Goal: Information Seeking & Learning: Learn about a topic

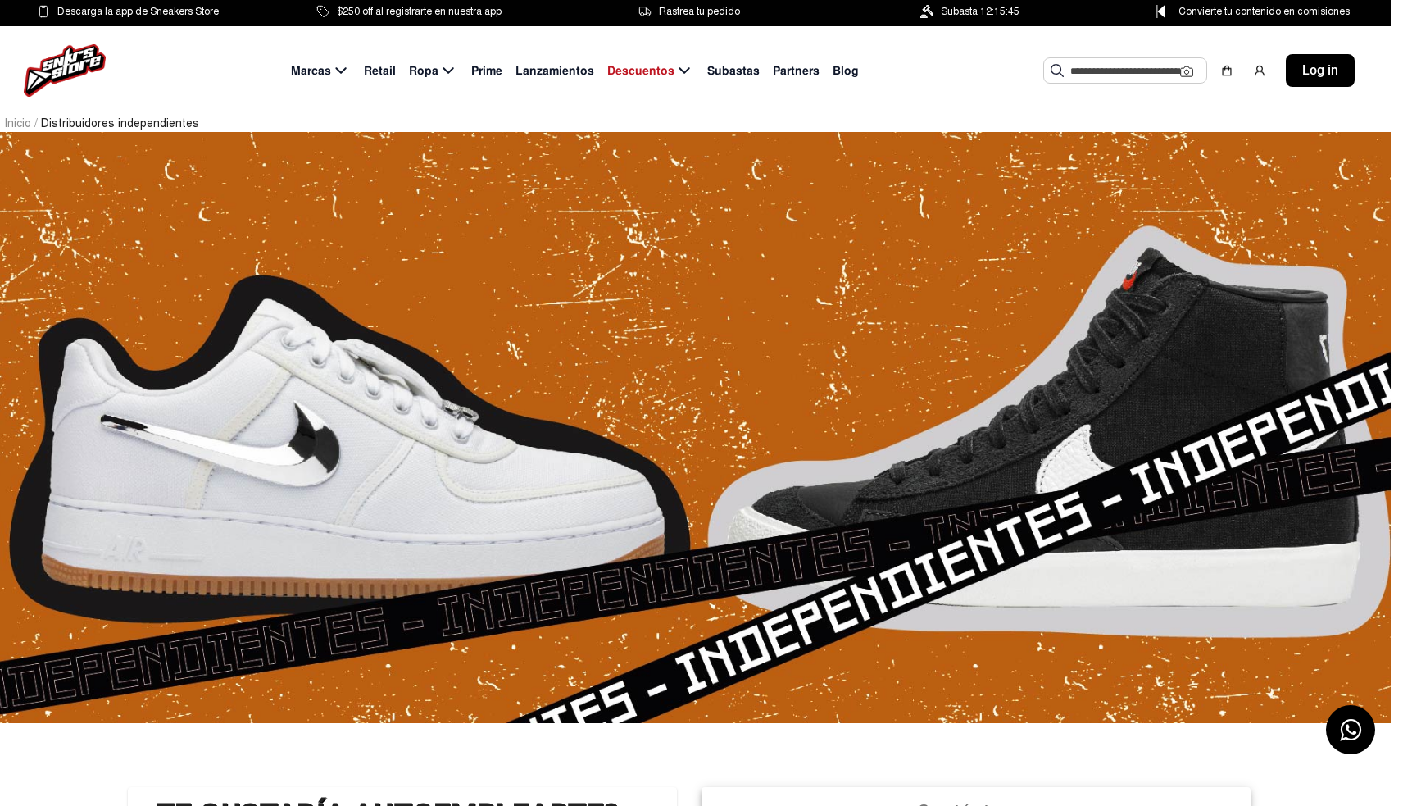
scroll to position [0, 12]
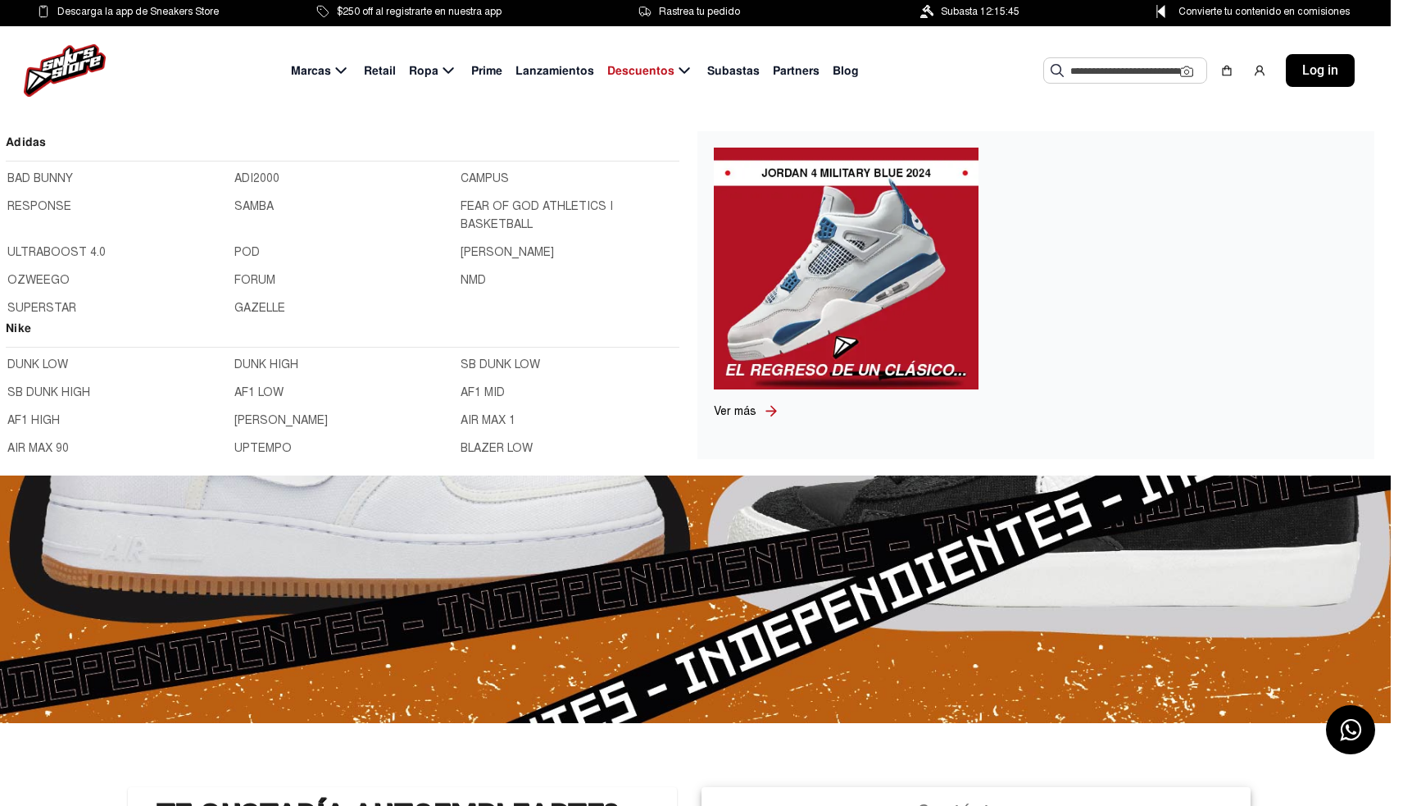
click at [41, 177] on link "BAD BUNNY" at bounding box center [115, 179] width 217 height 18
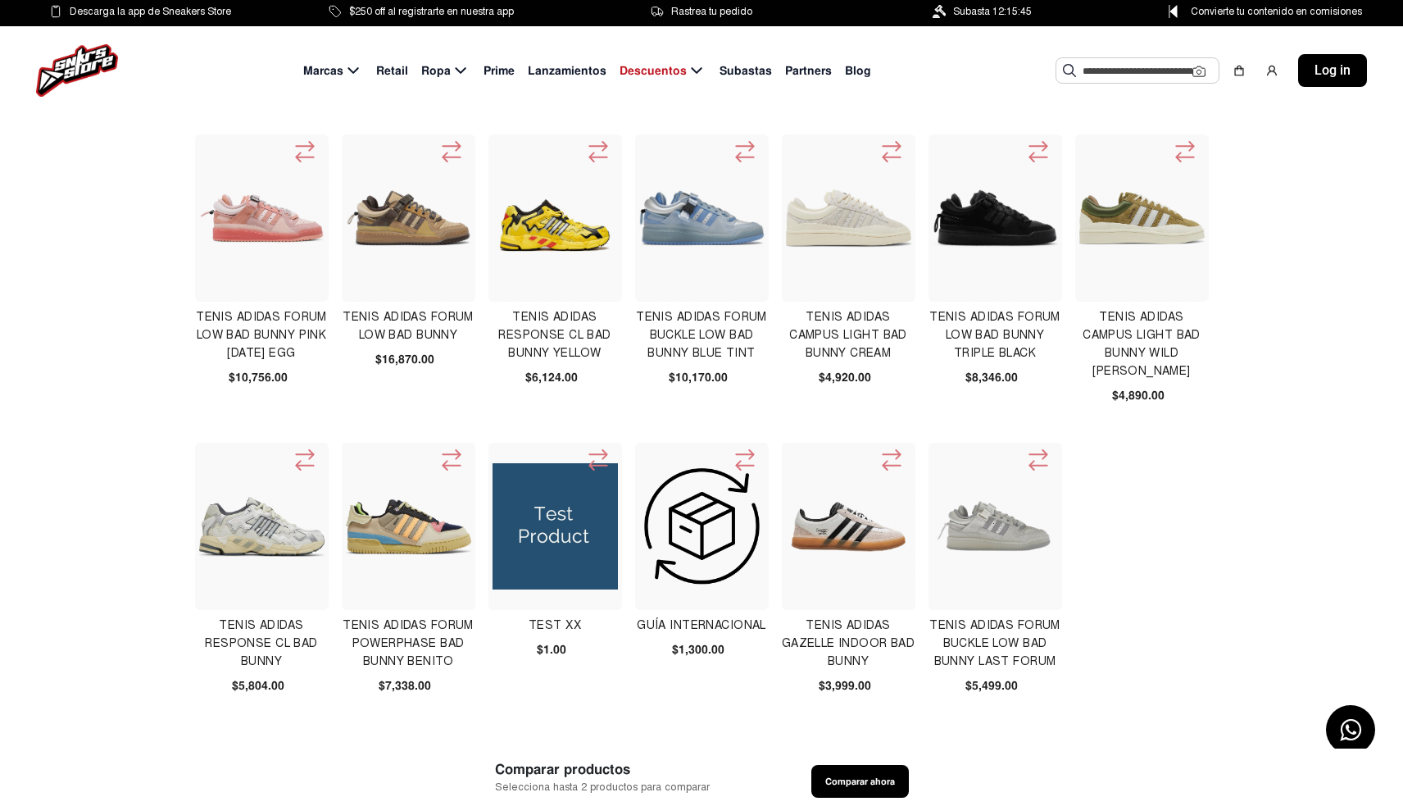
click at [555, 242] on img at bounding box center [556, 218] width 126 height 126
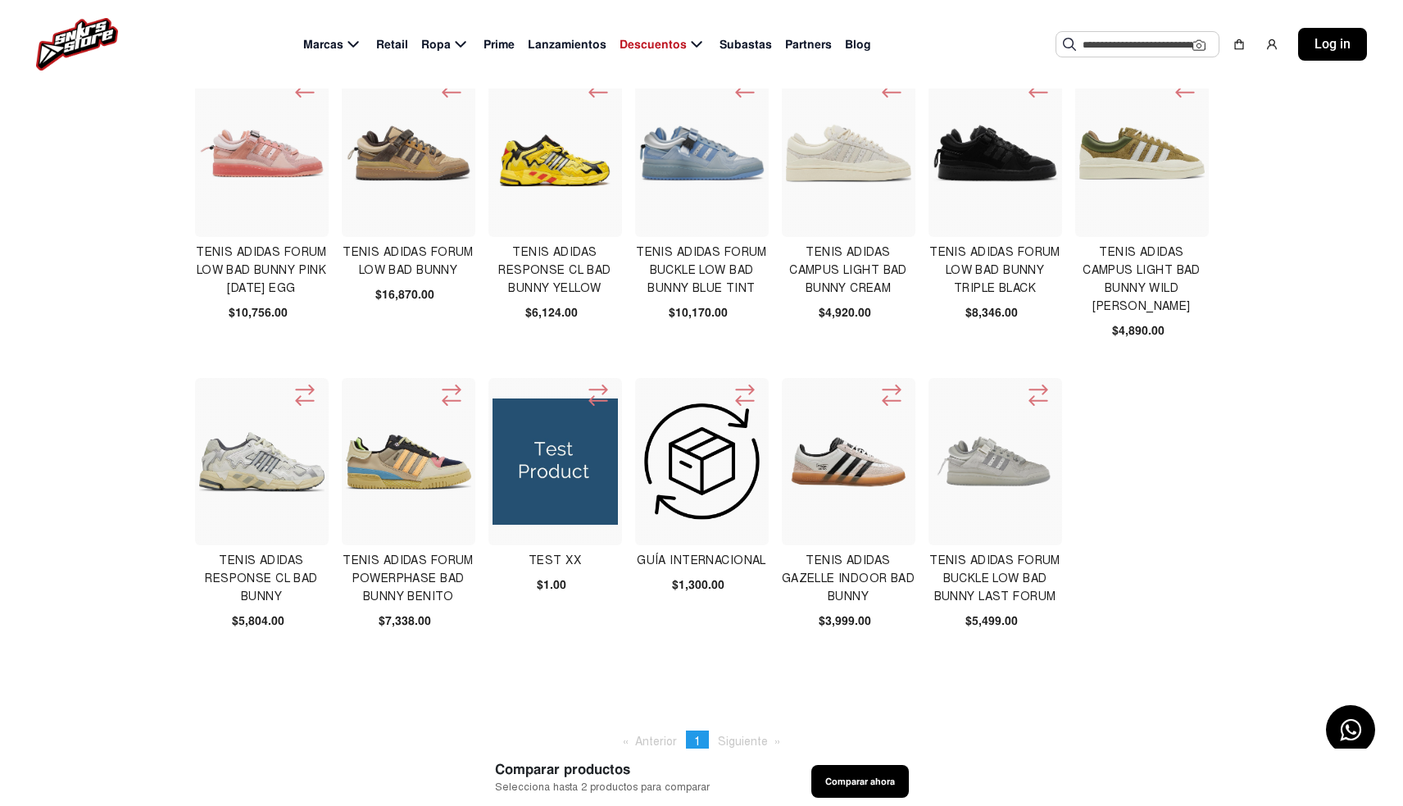
scroll to position [71, 0]
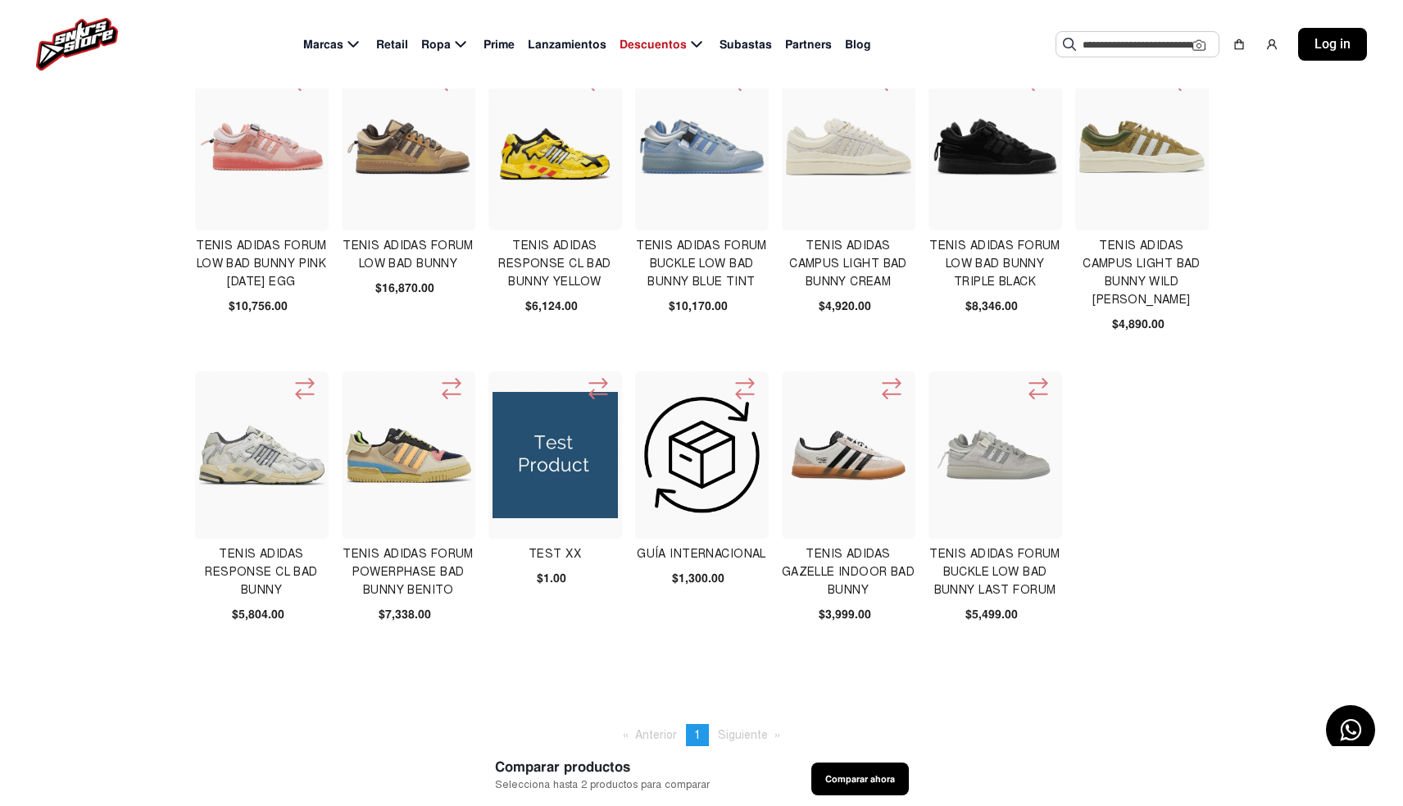
click at [837, 473] on img at bounding box center [849, 455] width 126 height 126
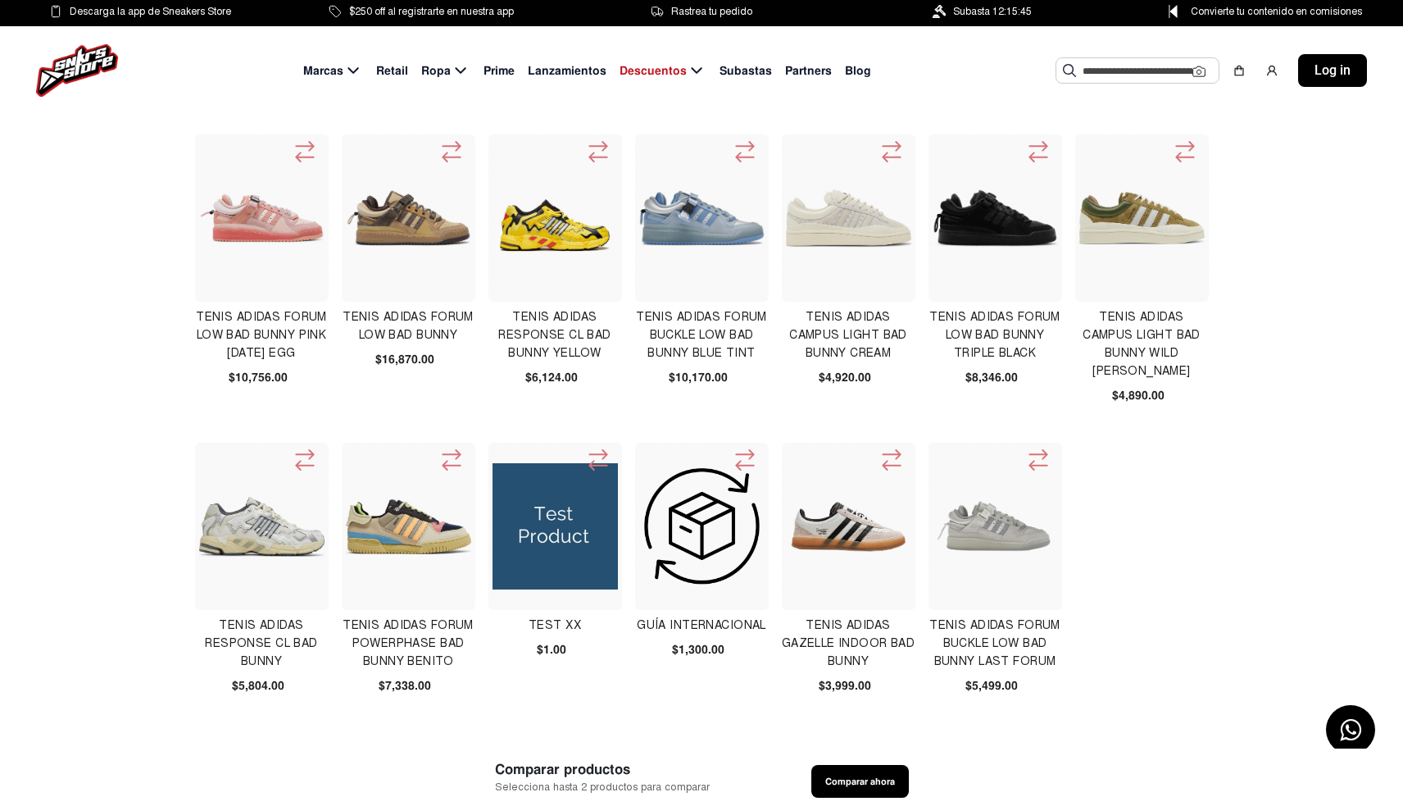
scroll to position [0, 0]
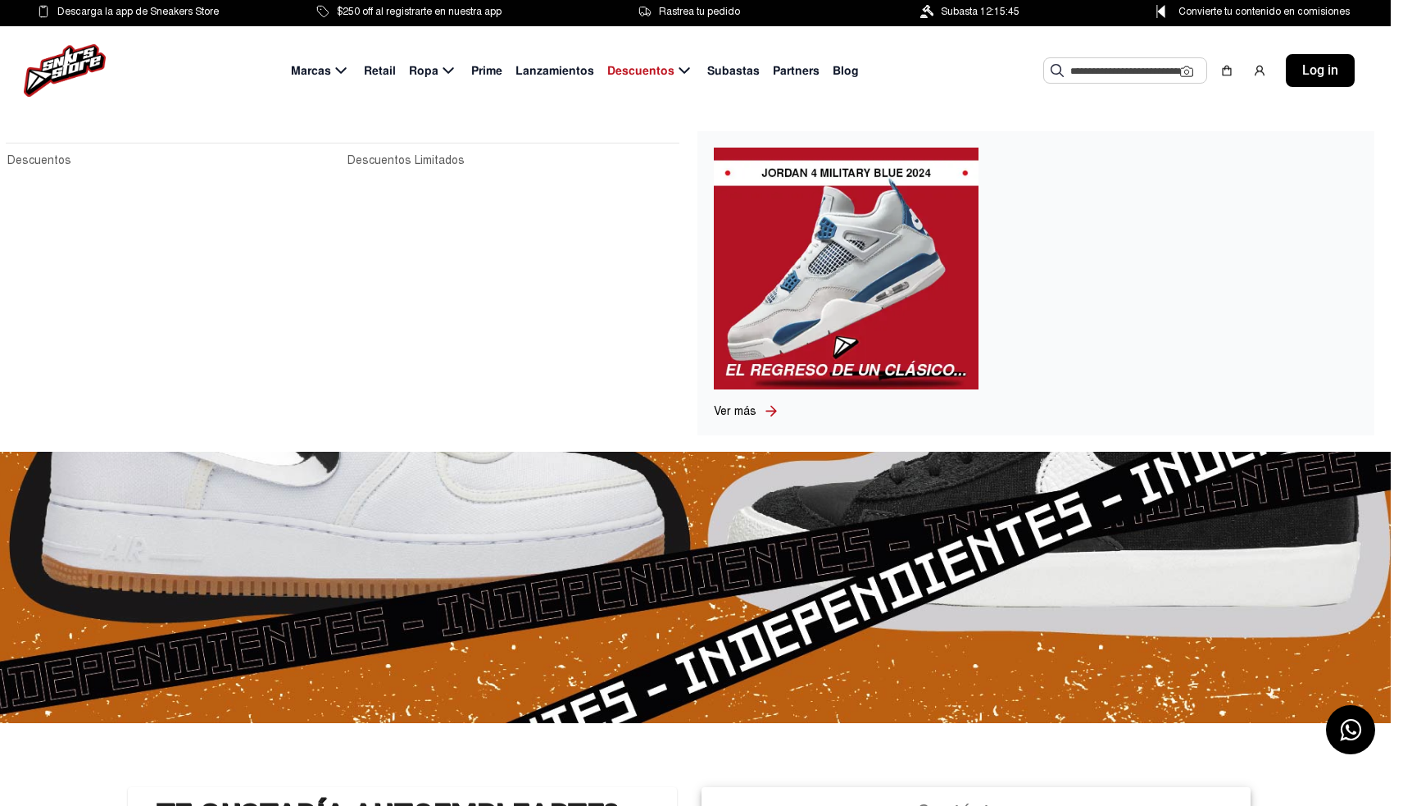
click at [659, 67] on span "Descuentos" at bounding box center [640, 70] width 67 height 17
click at [677, 72] on icon at bounding box center [685, 71] width 20 height 20
click at [680, 70] on icon at bounding box center [685, 71] width 20 height 20
click at [632, 71] on span "Descuentos" at bounding box center [640, 70] width 67 height 17
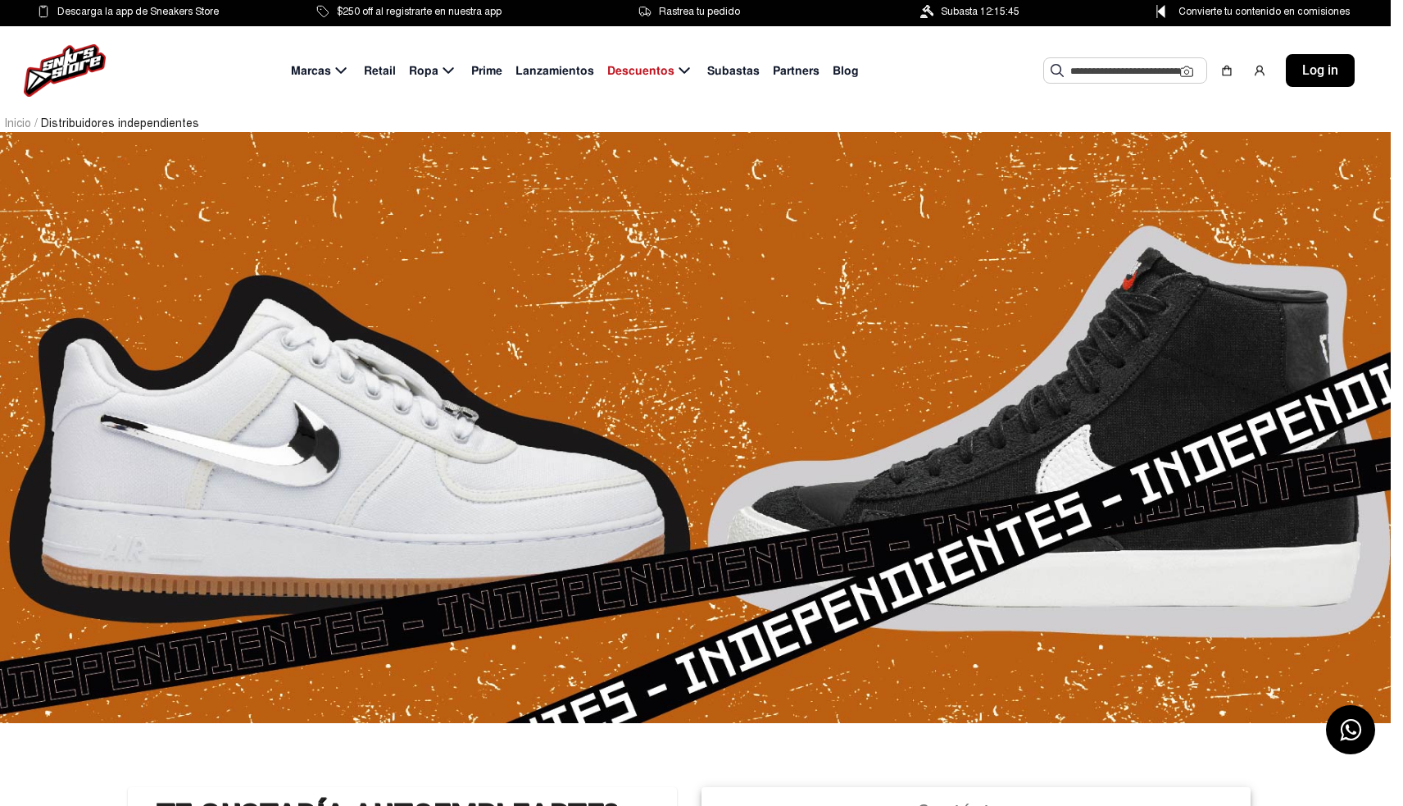
click at [743, 72] on span "Subastas" at bounding box center [733, 70] width 52 height 17
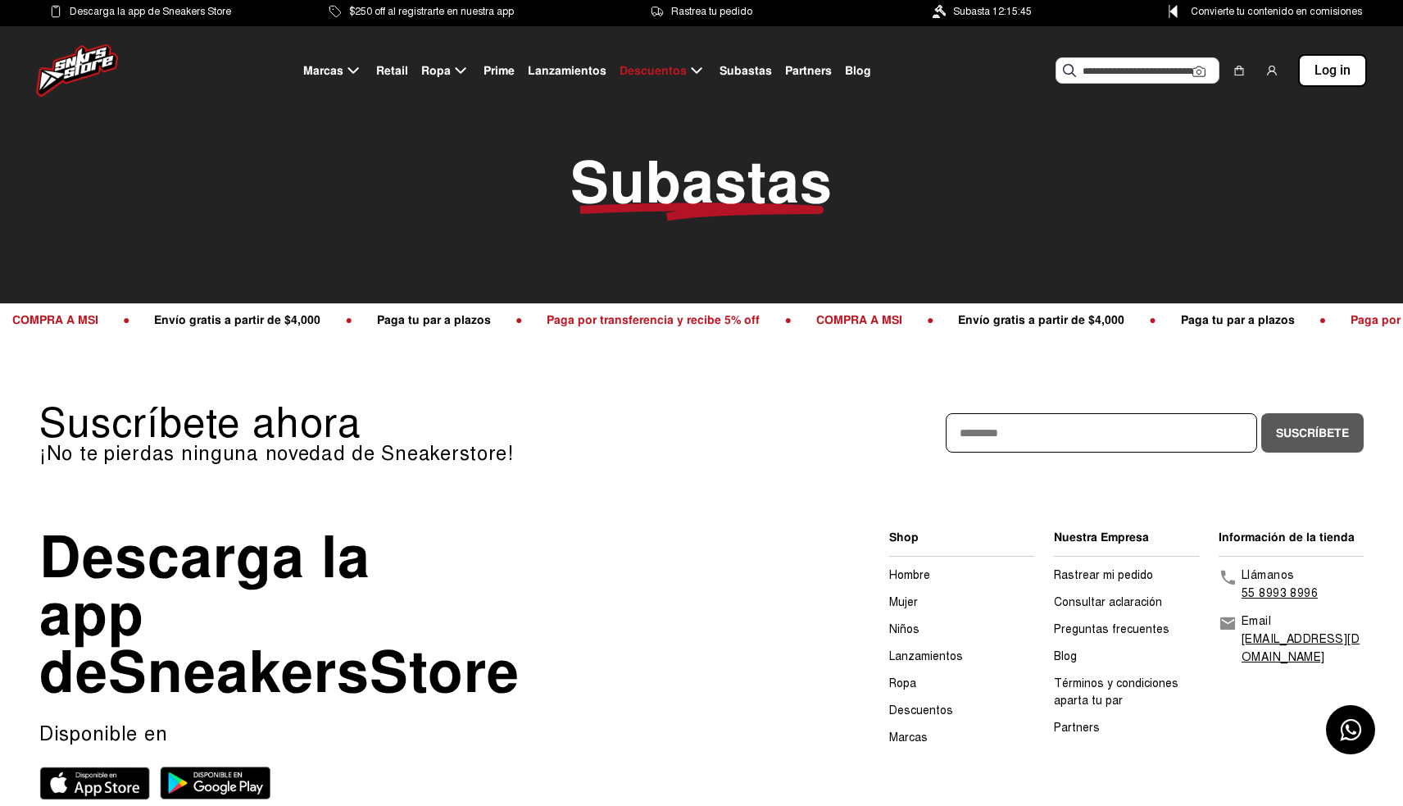
click at [747, 76] on span "Subastas" at bounding box center [746, 70] width 52 height 17
click at [738, 70] on span "Subastas" at bounding box center [746, 70] width 52 height 17
click at [802, 69] on span "Partners" at bounding box center [808, 70] width 47 height 17
select select
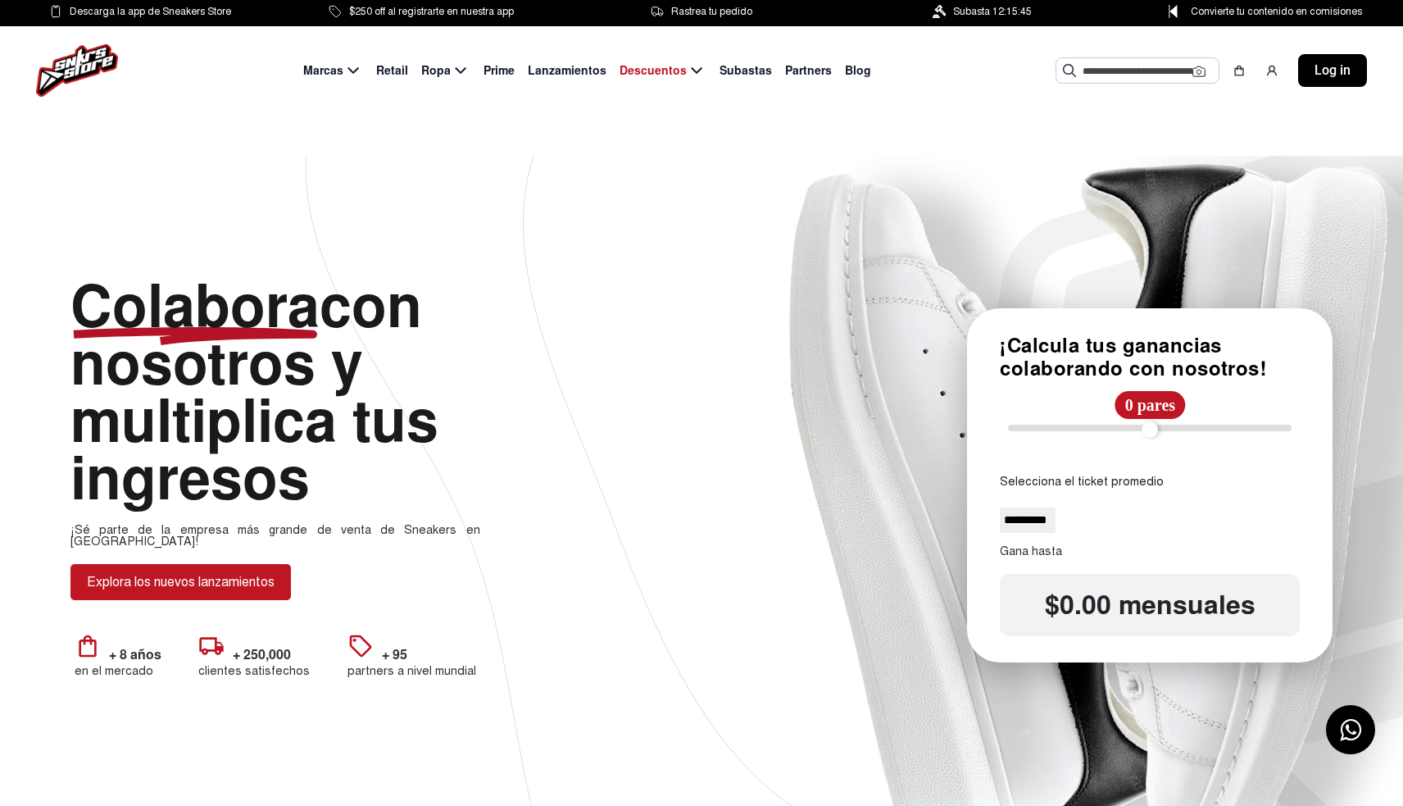
click at [736, 68] on span "Subastas" at bounding box center [746, 70] width 52 height 17
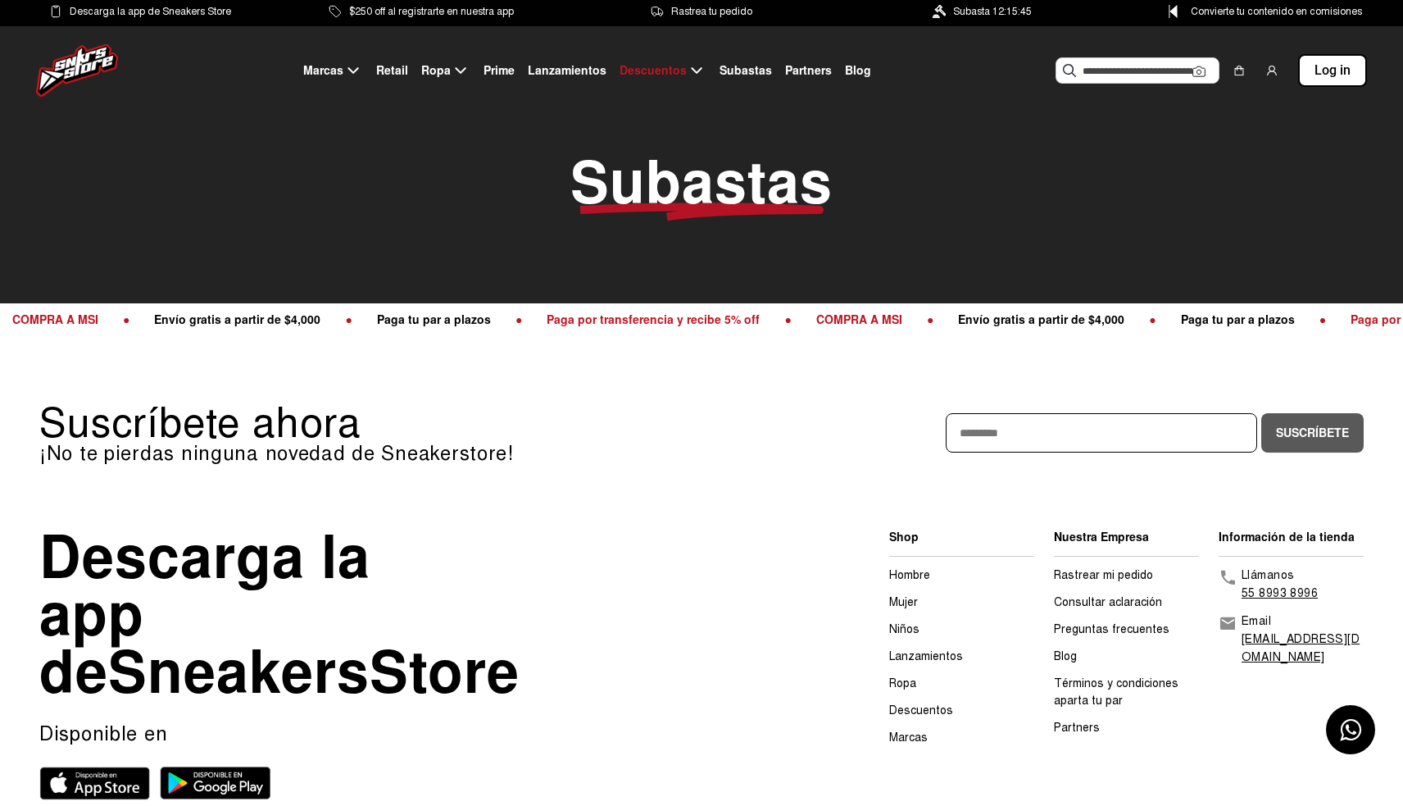
click at [857, 79] on span "Blog" at bounding box center [858, 70] width 26 height 17
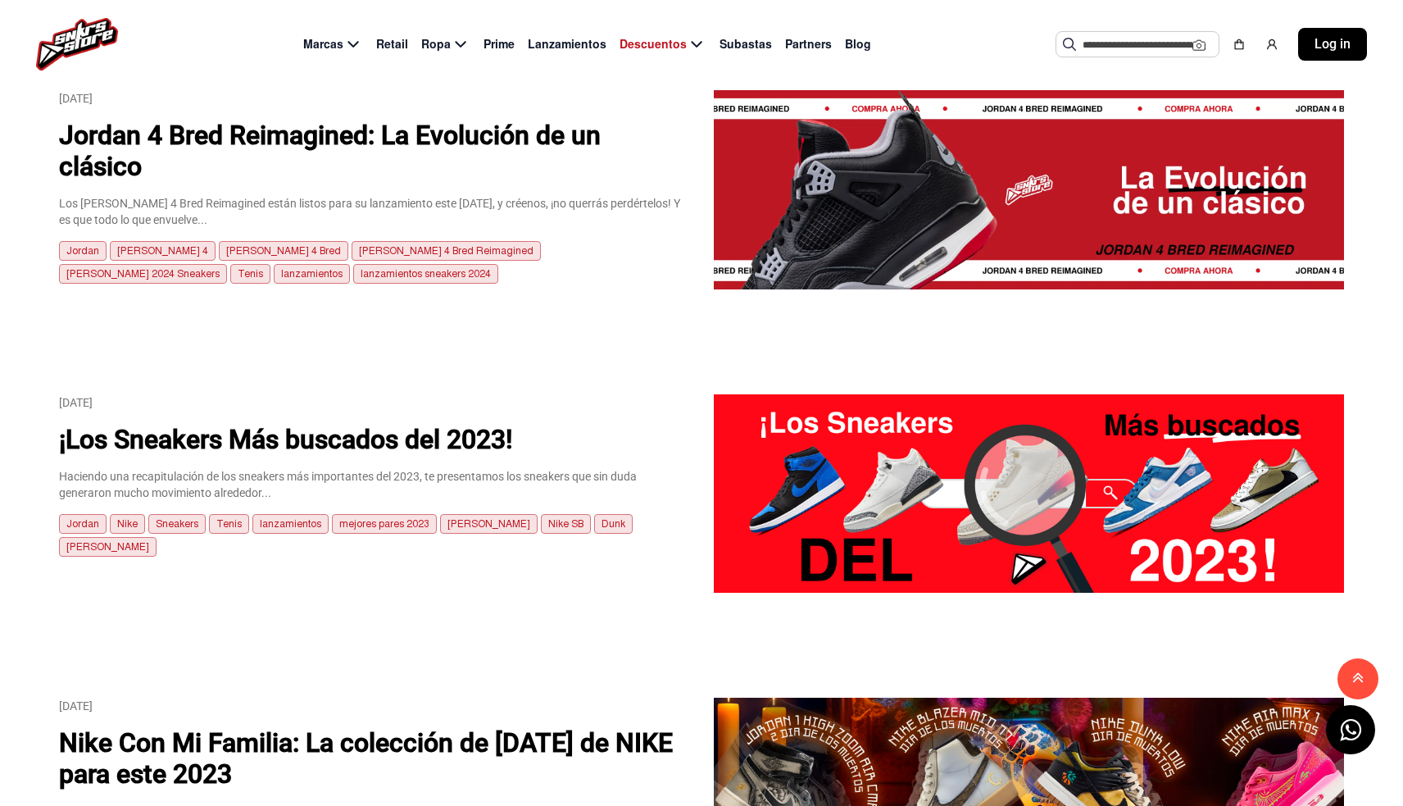
scroll to position [1128, 0]
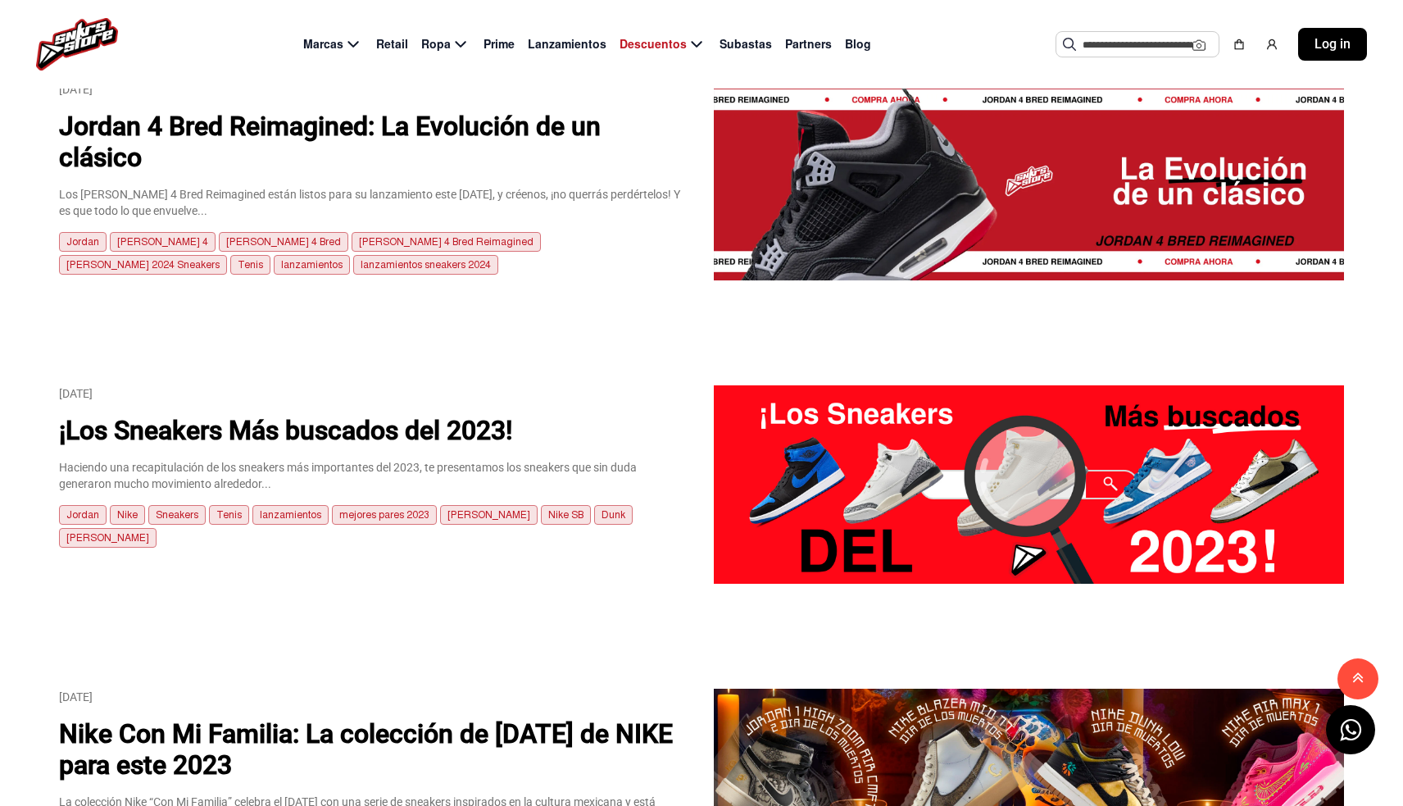
click at [942, 518] on img at bounding box center [1029, 484] width 630 height 199
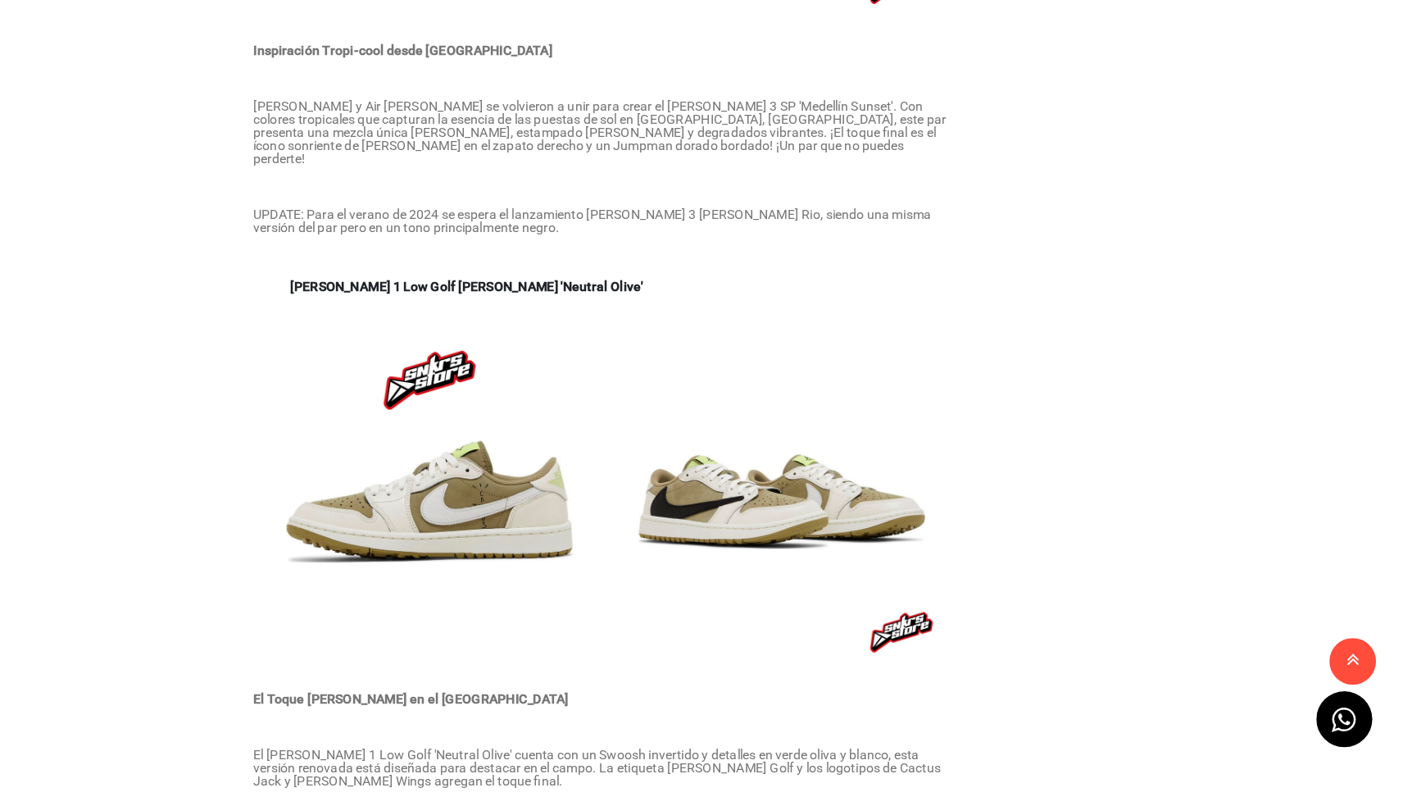
scroll to position [1144, 0]
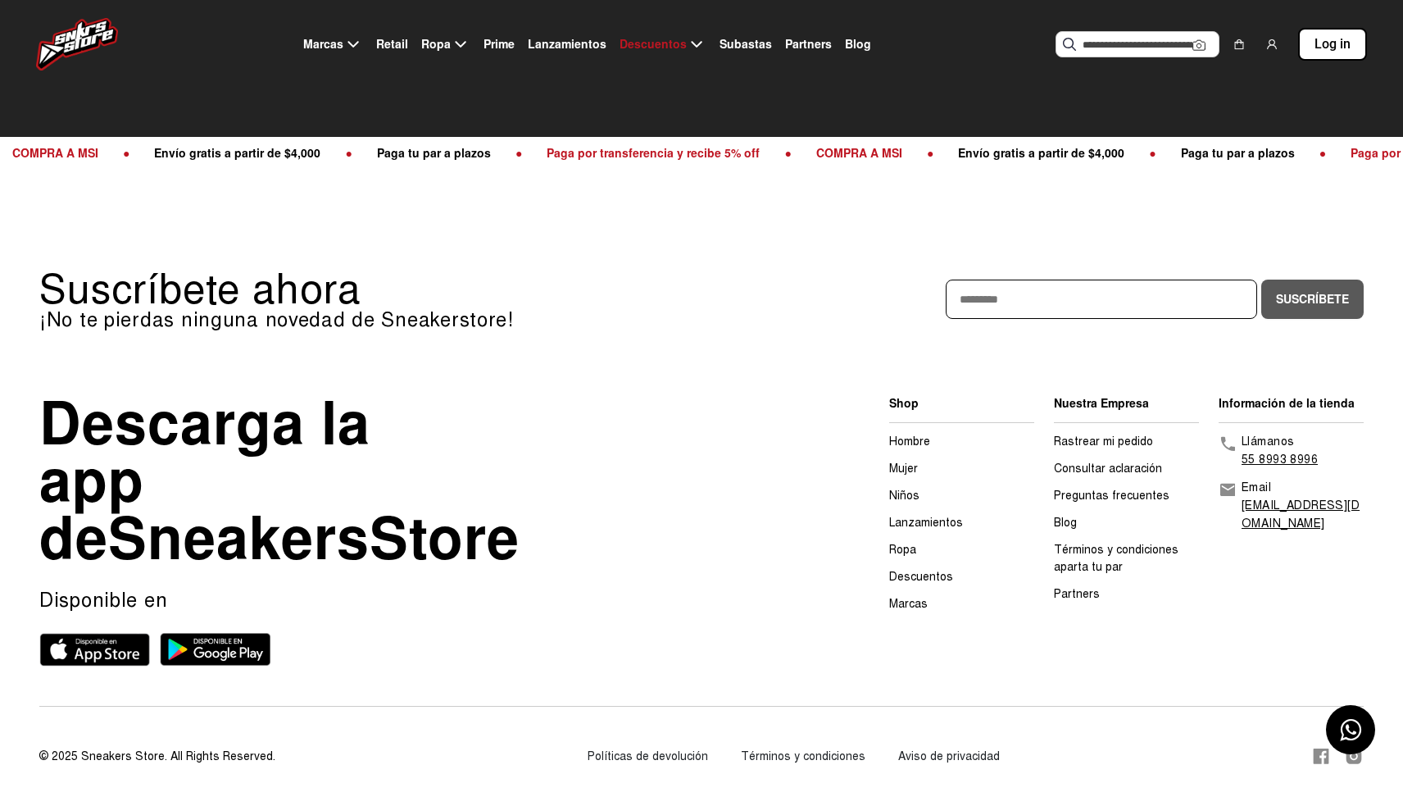
scroll to position [224, 0]
select select
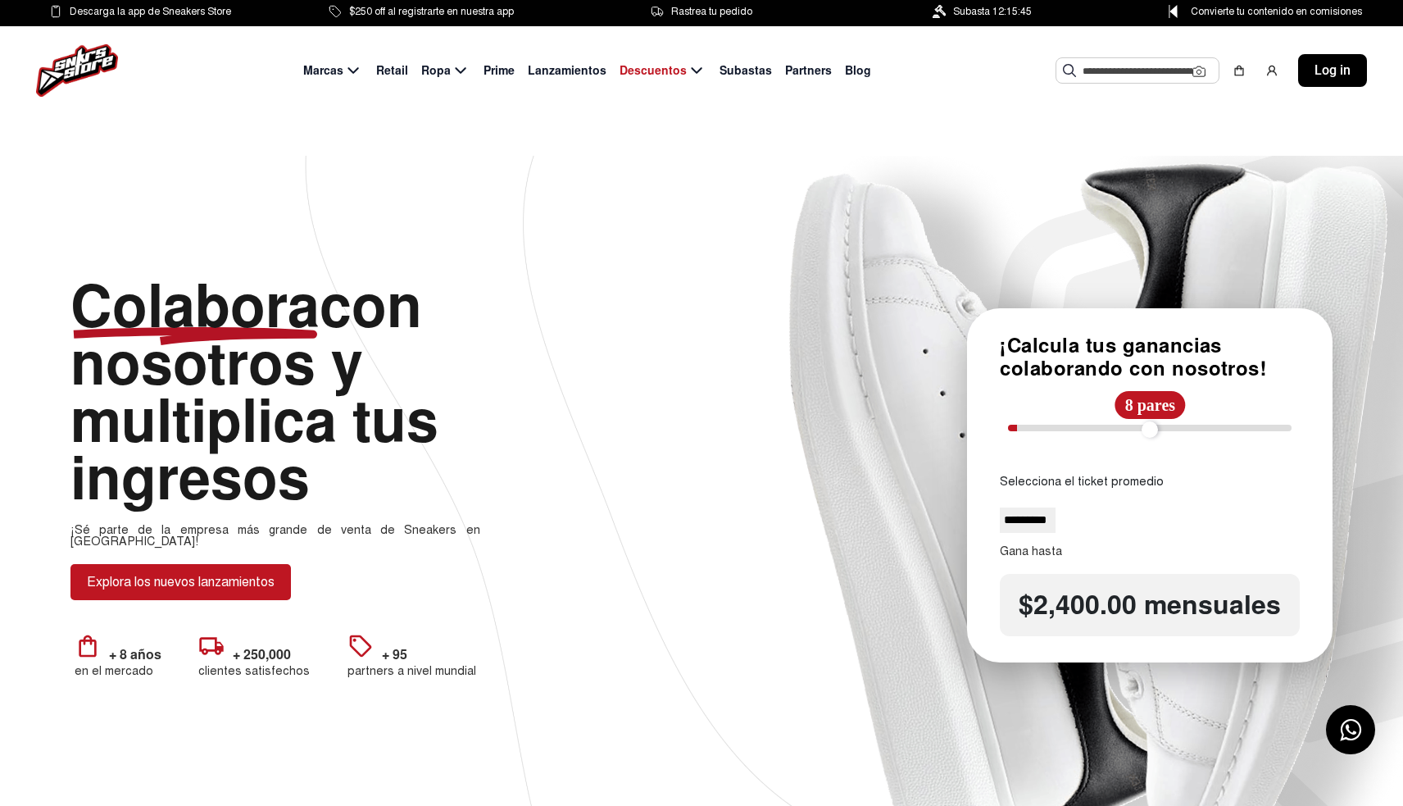
type input "*"
drag, startPoint x: 1020, startPoint y: 432, endPoint x: 900, endPoint y: 434, distance: 119.7
click at [900, 434] on div "**********" at bounding box center [701, 493] width 1403 height 757
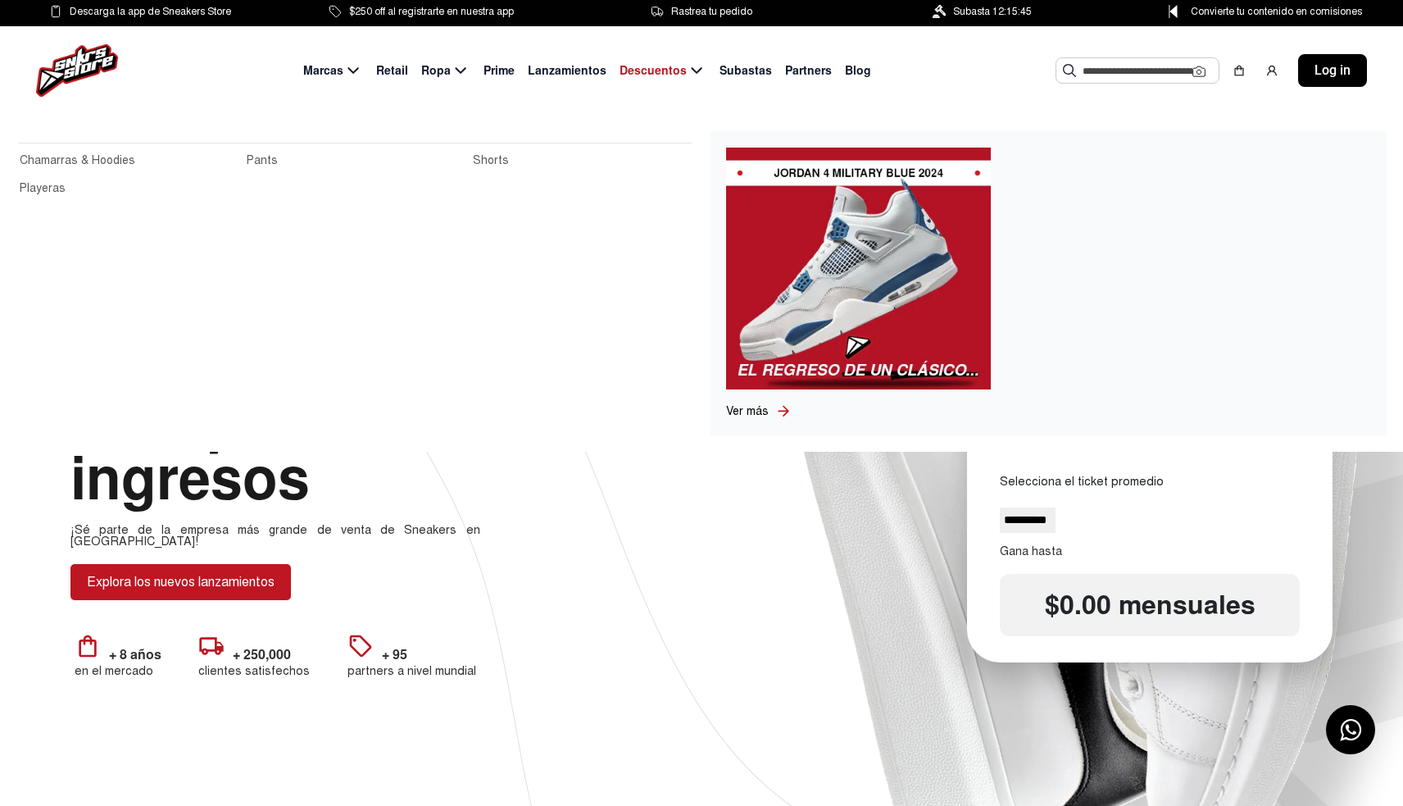
click at [458, 73] on icon at bounding box center [461, 71] width 20 height 20
click at [48, 189] on link "Playeras" at bounding box center [128, 188] width 217 height 18
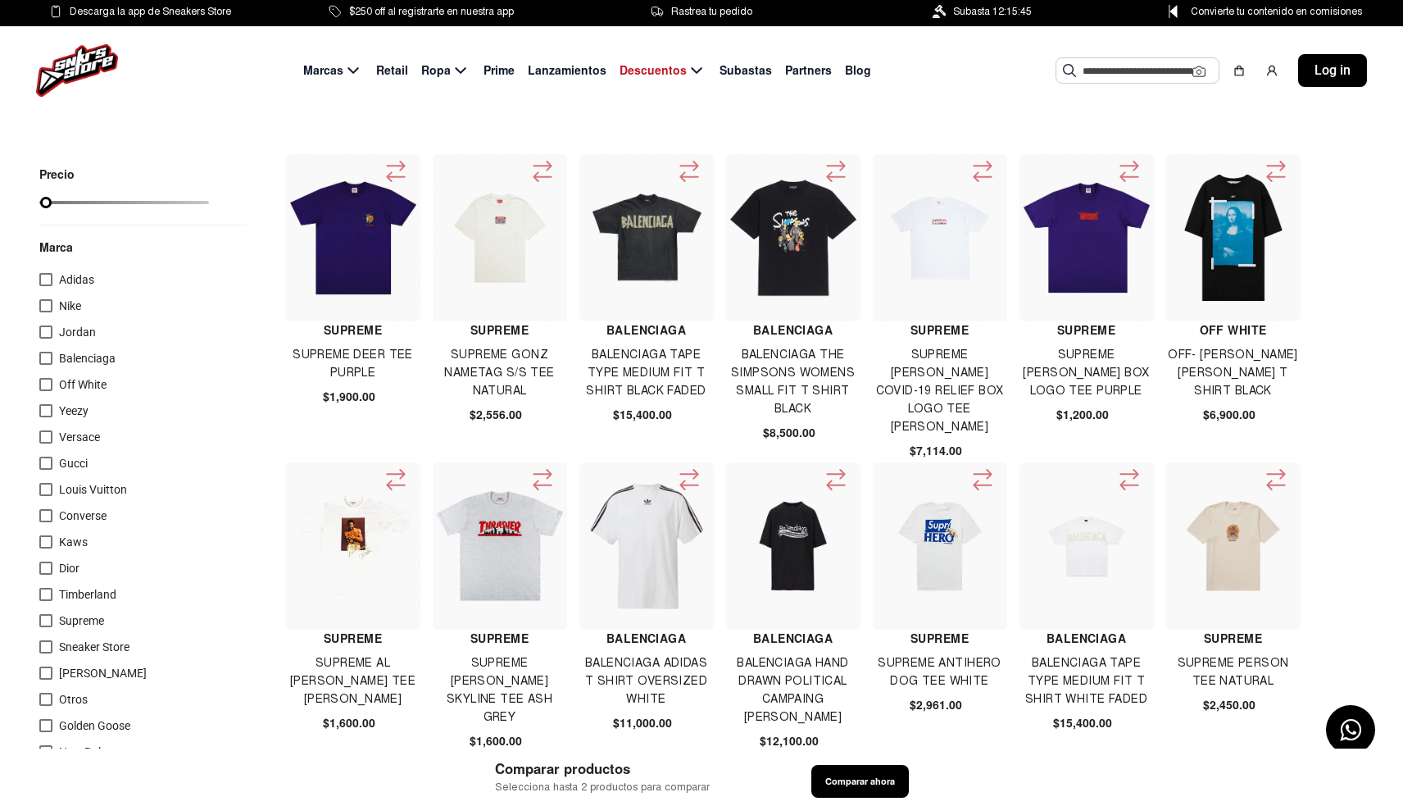
click at [46, 287] on label "Adidas" at bounding box center [66, 280] width 55 height 20
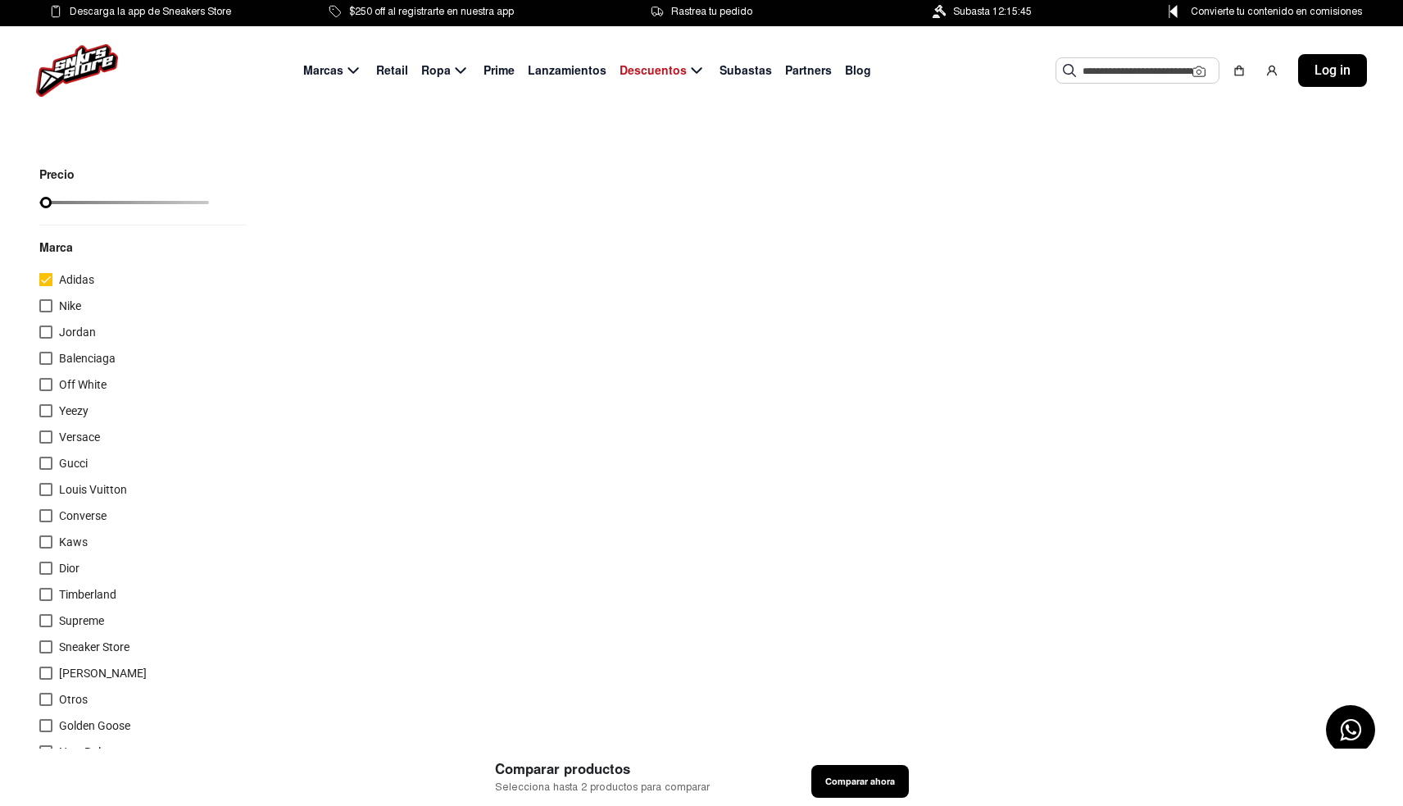
click at [46, 304] on div at bounding box center [45, 305] width 13 height 13
click at [45, 302] on div at bounding box center [45, 305] width 13 height 13
click at [45, 283] on div at bounding box center [45, 279] width 13 height 13
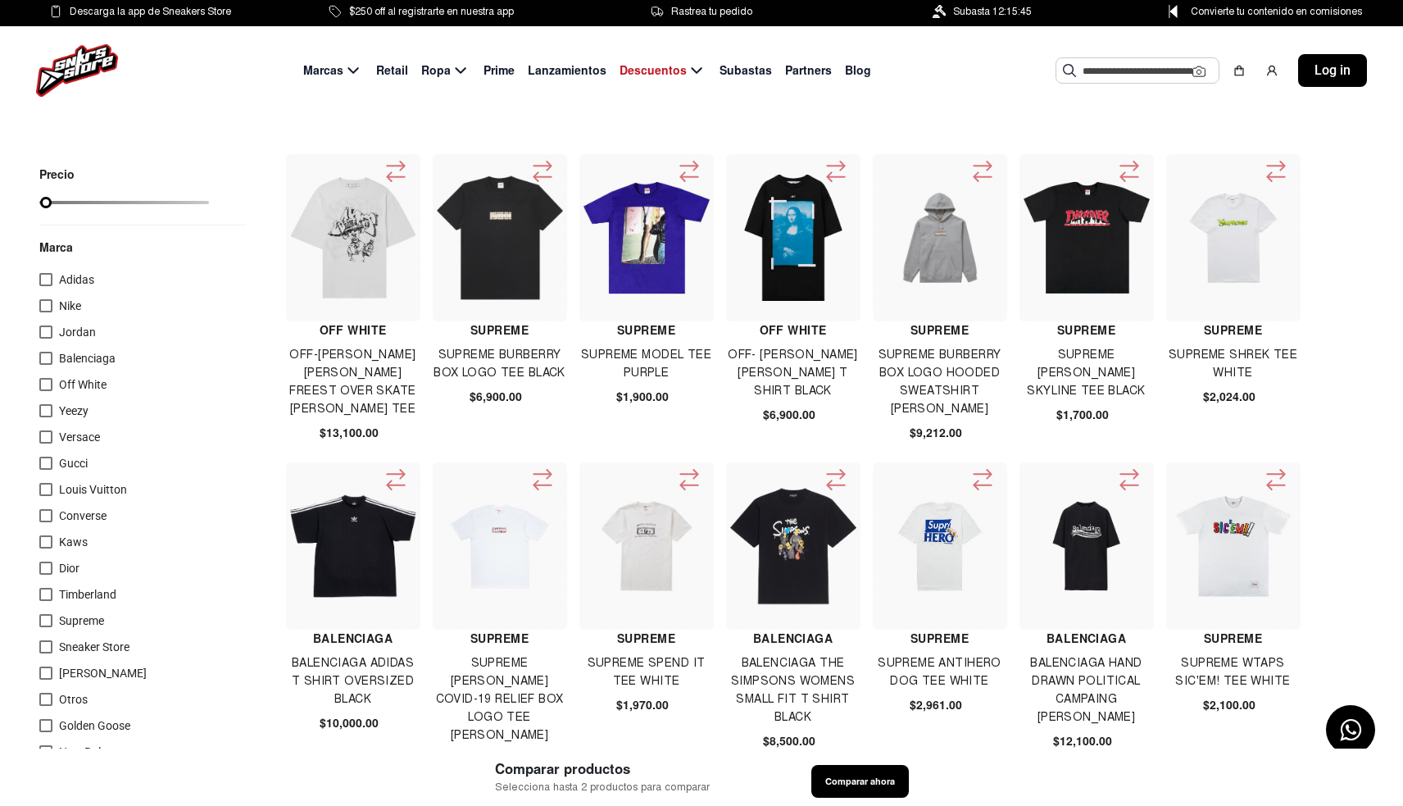
click at [776, 536] on img at bounding box center [793, 546] width 126 height 126
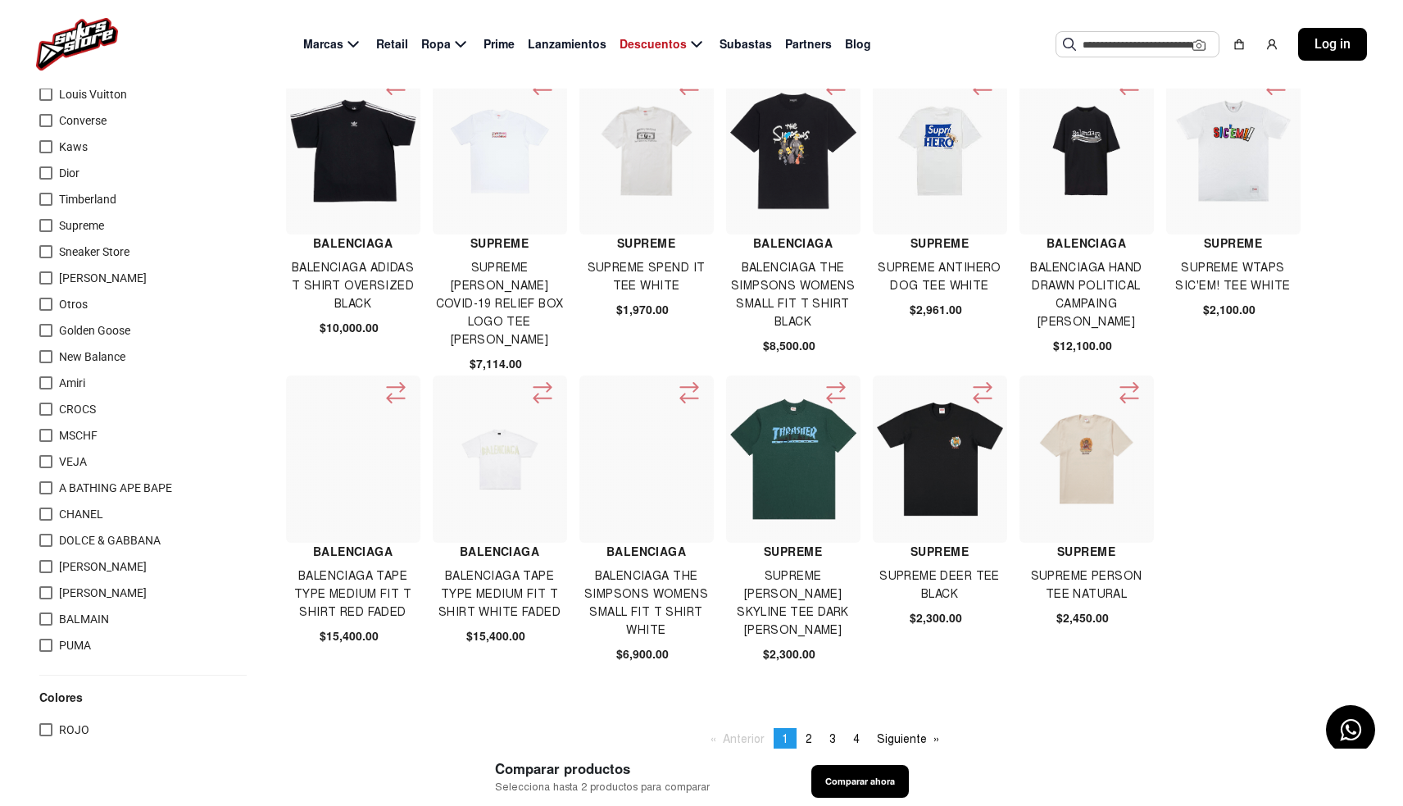
scroll to position [397, 0]
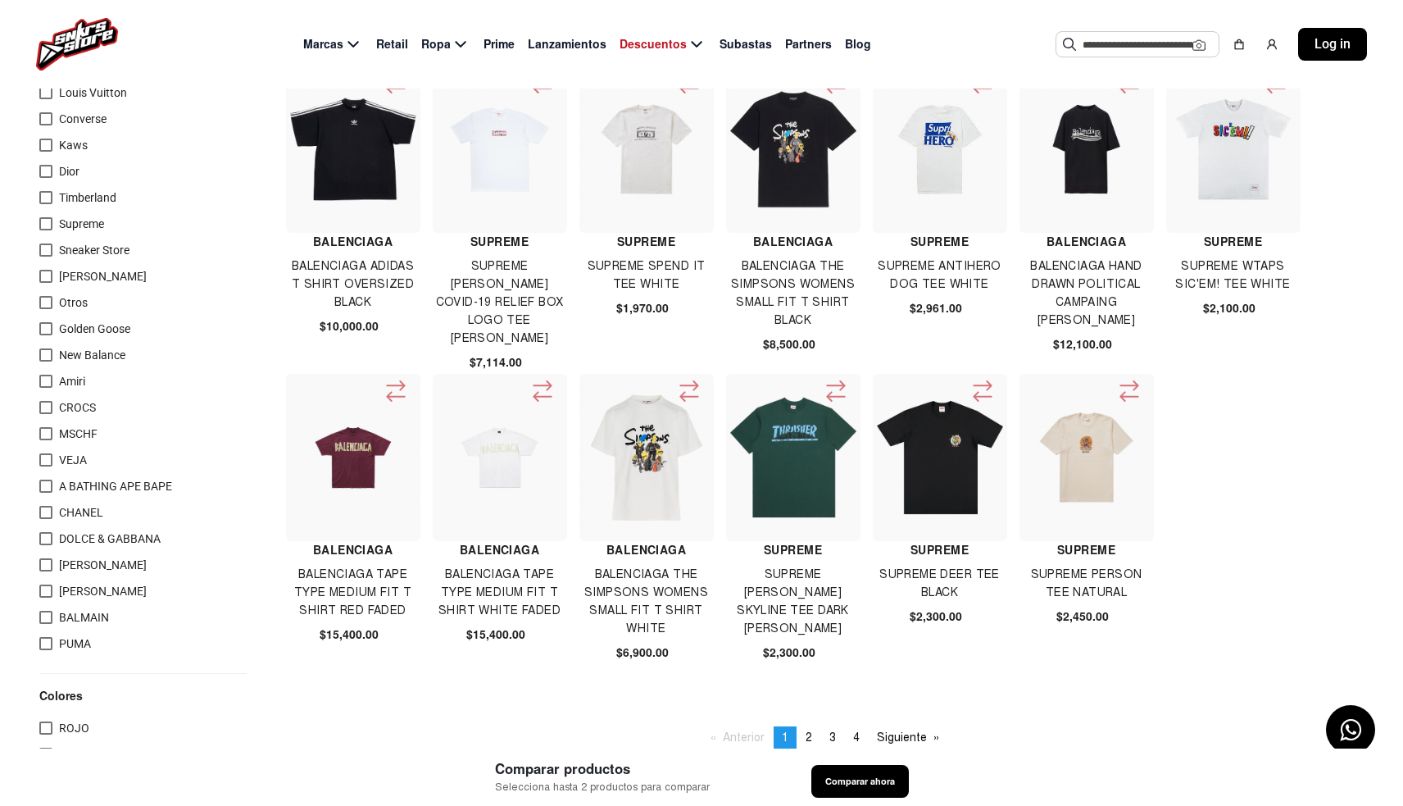
click at [348, 452] on img at bounding box center [353, 457] width 126 height 126
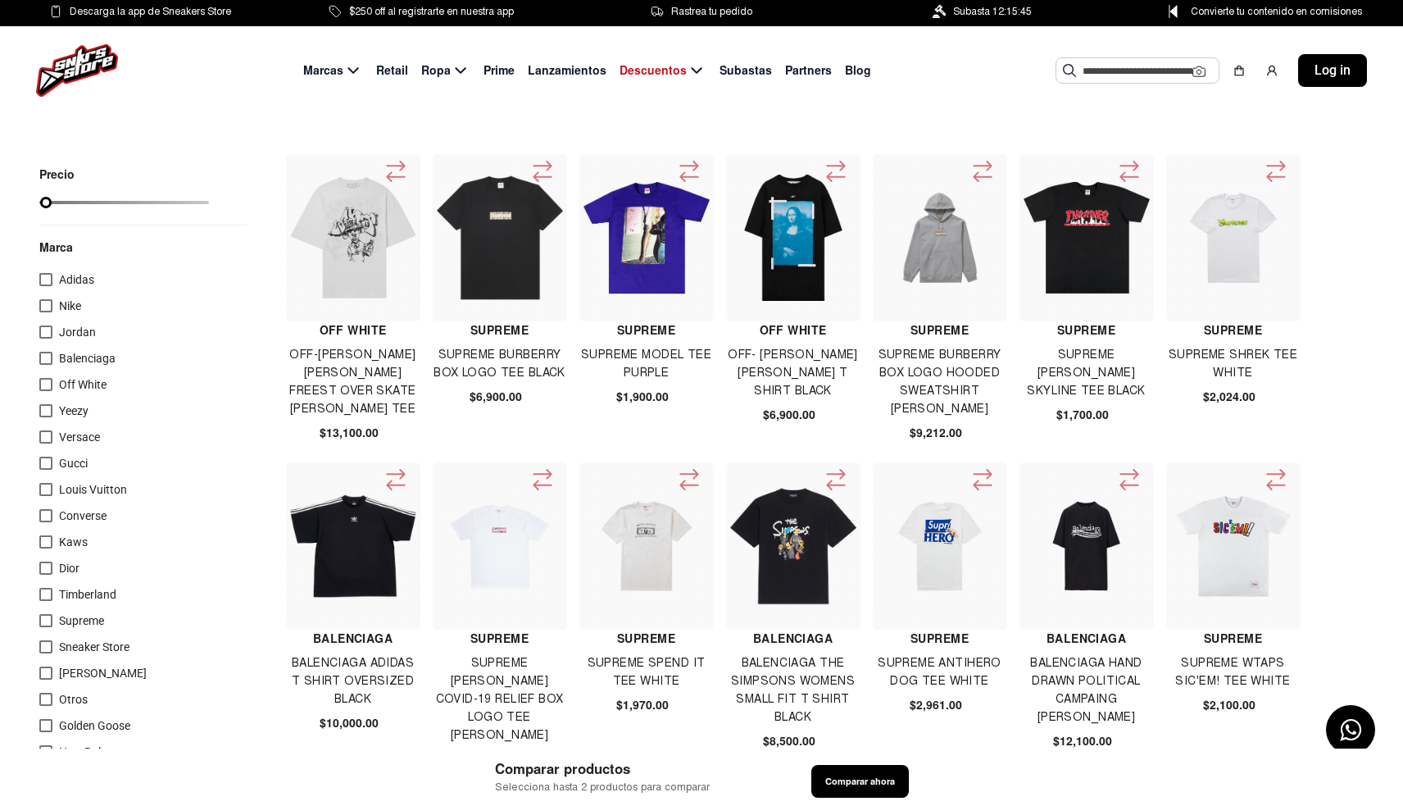
click at [940, 532] on img at bounding box center [940, 546] width 126 height 90
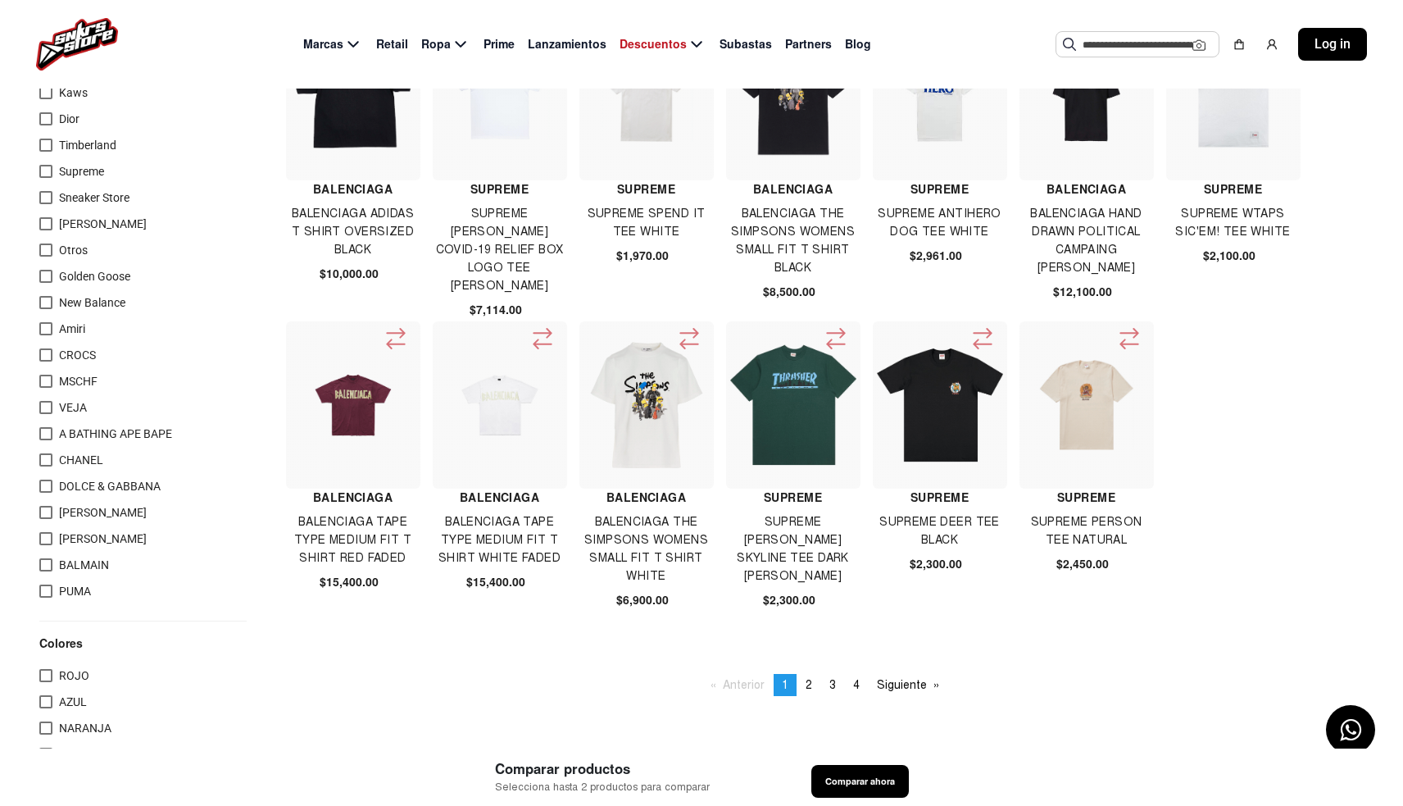
scroll to position [452, 0]
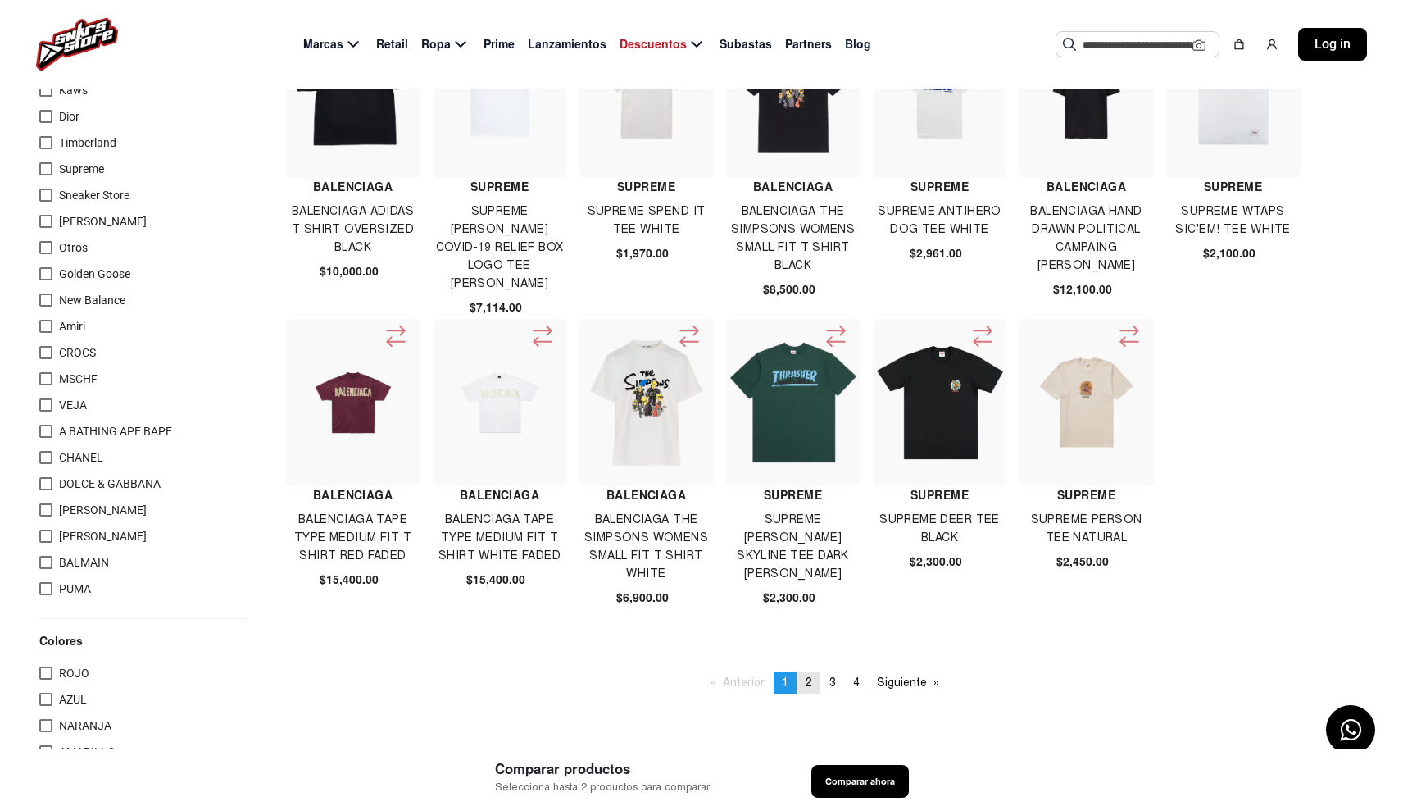
click at [808, 674] on link "page 2" at bounding box center [808, 682] width 23 height 22
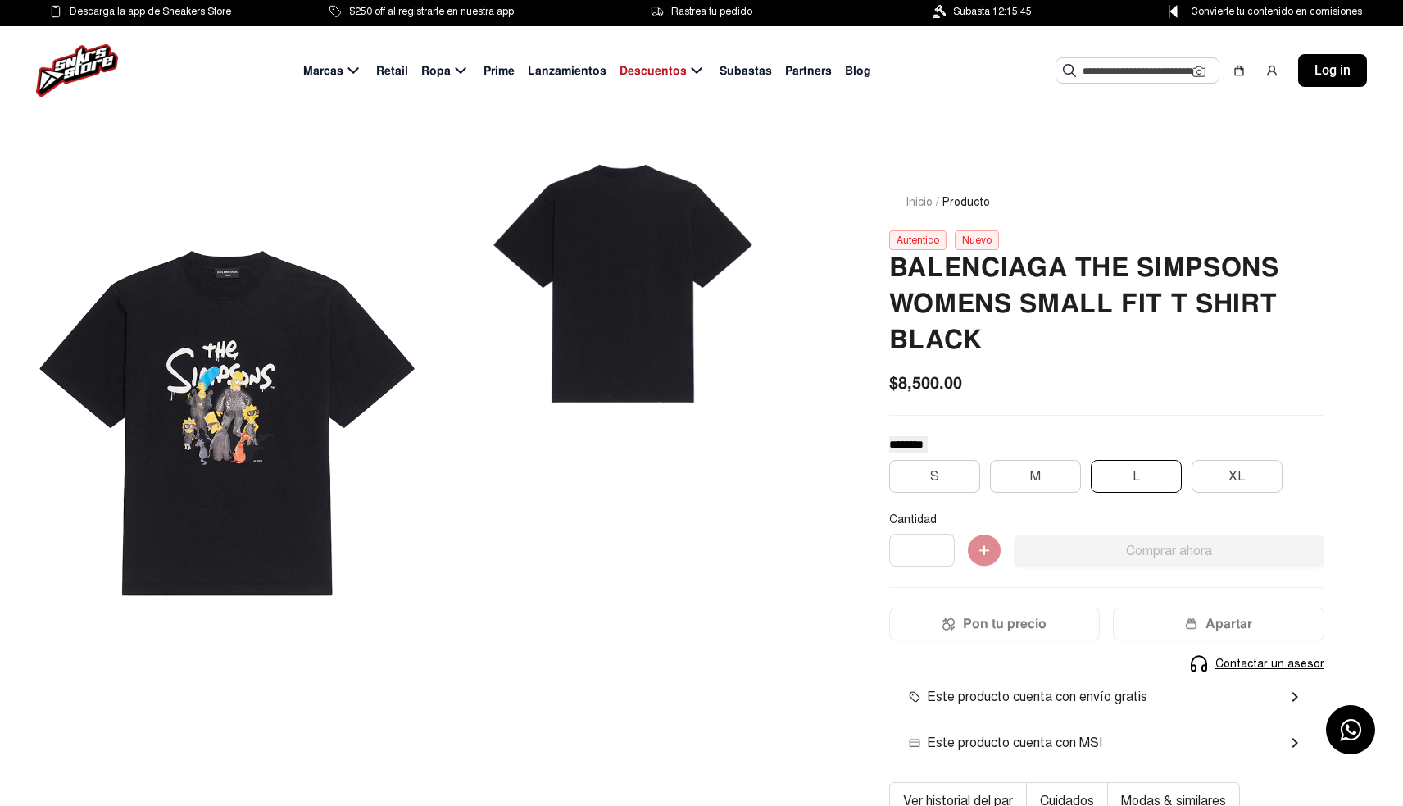
click at [1146, 479] on button "L" at bounding box center [1136, 476] width 91 height 33
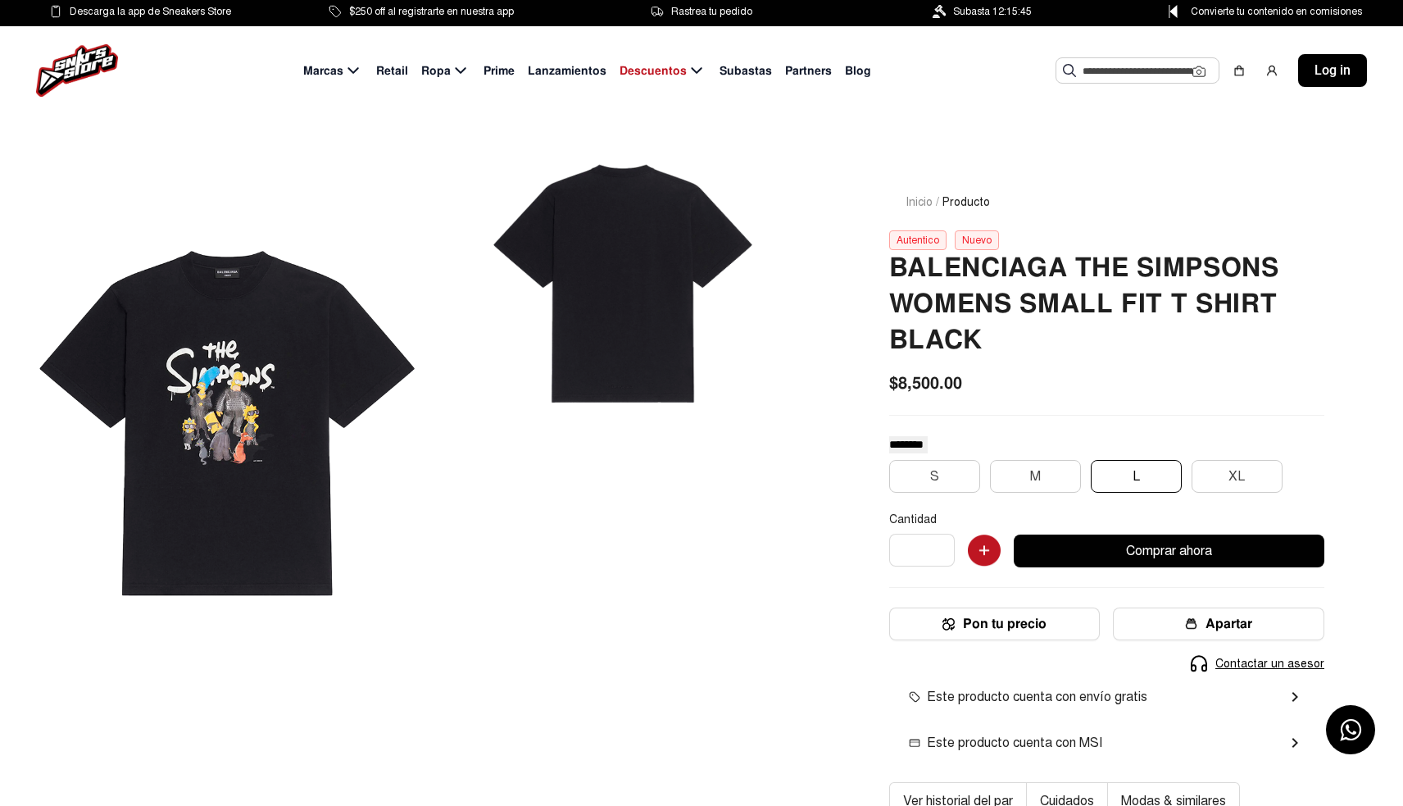
click at [979, 618] on button "Pon tu precio" at bounding box center [994, 623] width 211 height 33
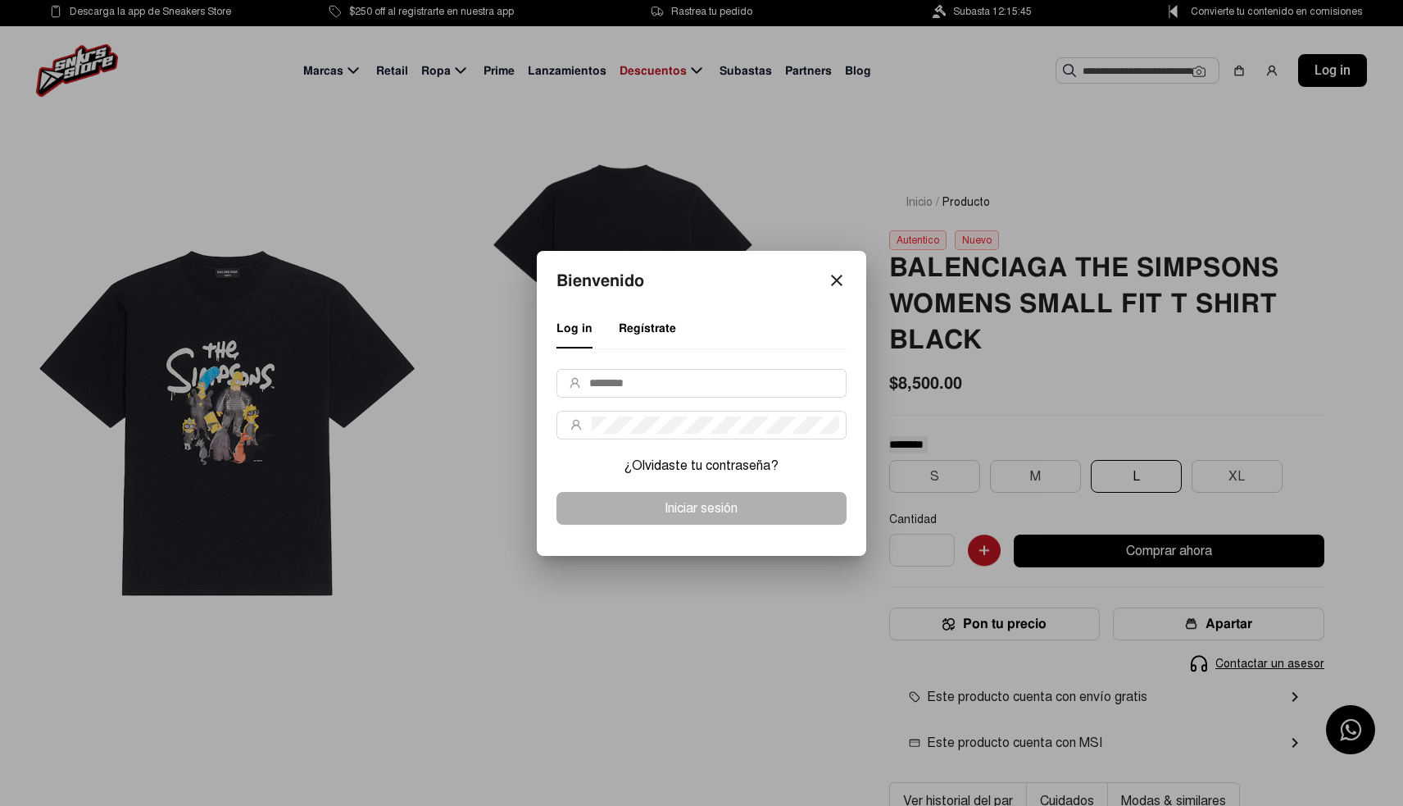
click at [832, 281] on mat-icon "close" at bounding box center [837, 280] width 20 height 20
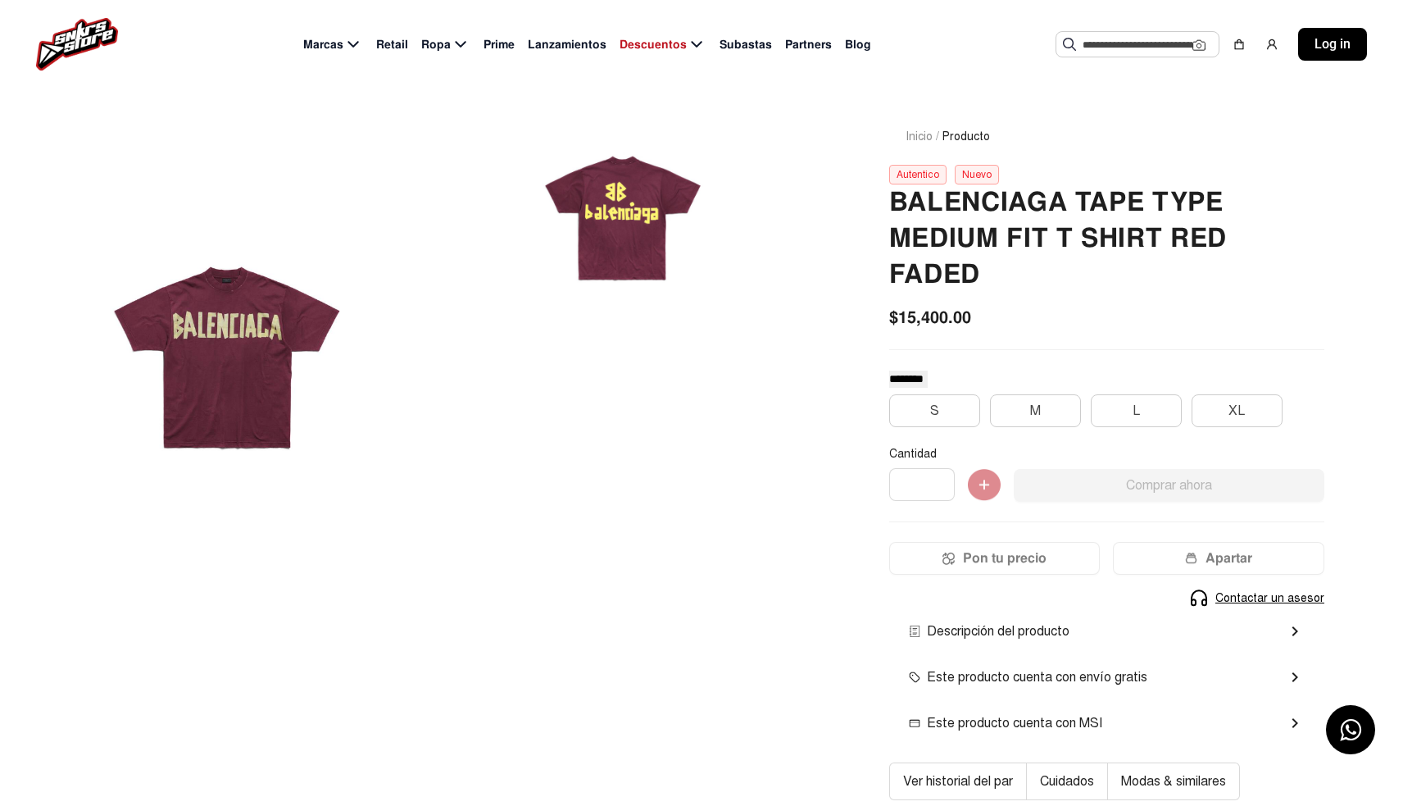
scroll to position [67, 0]
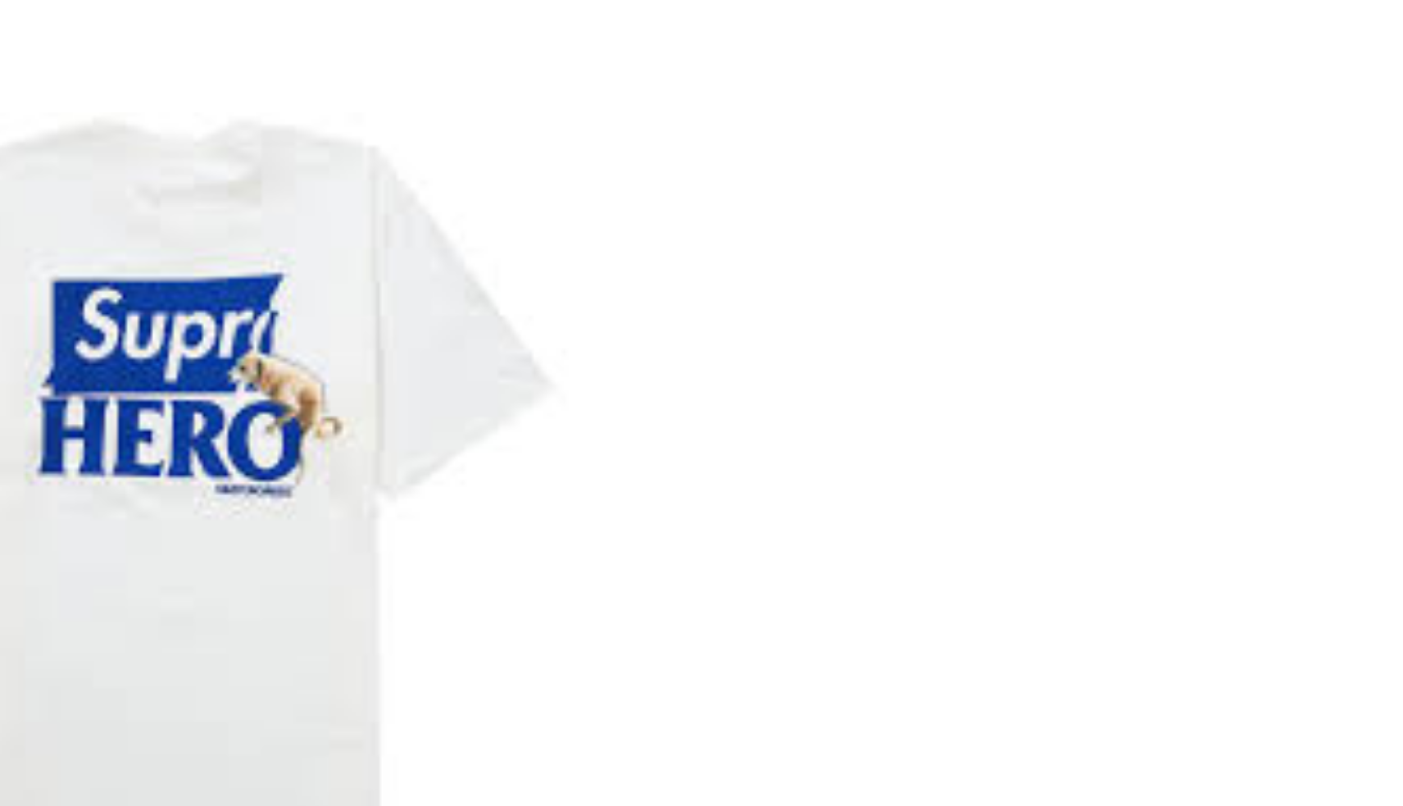
scroll to position [66, 0]
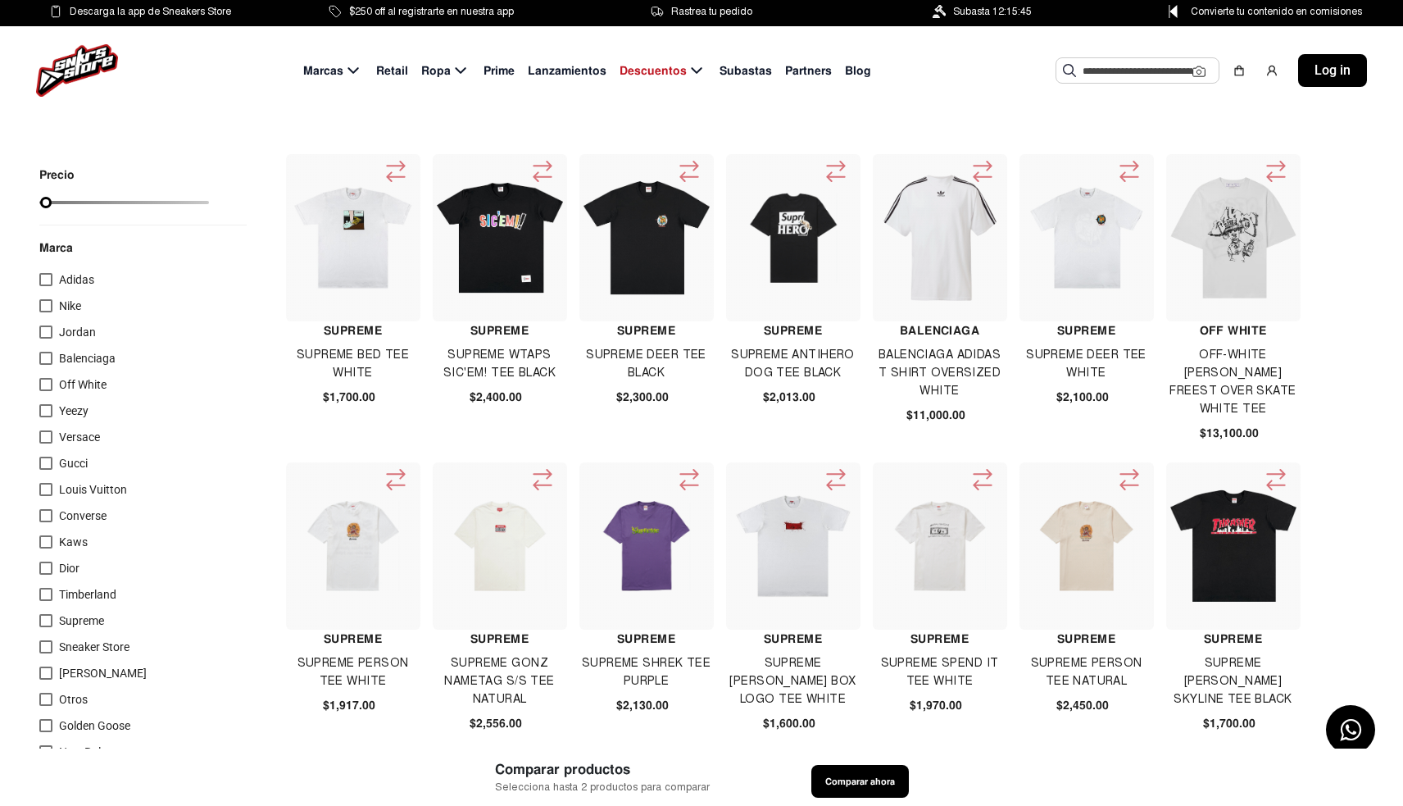
click at [657, 566] on img at bounding box center [647, 546] width 126 height 90
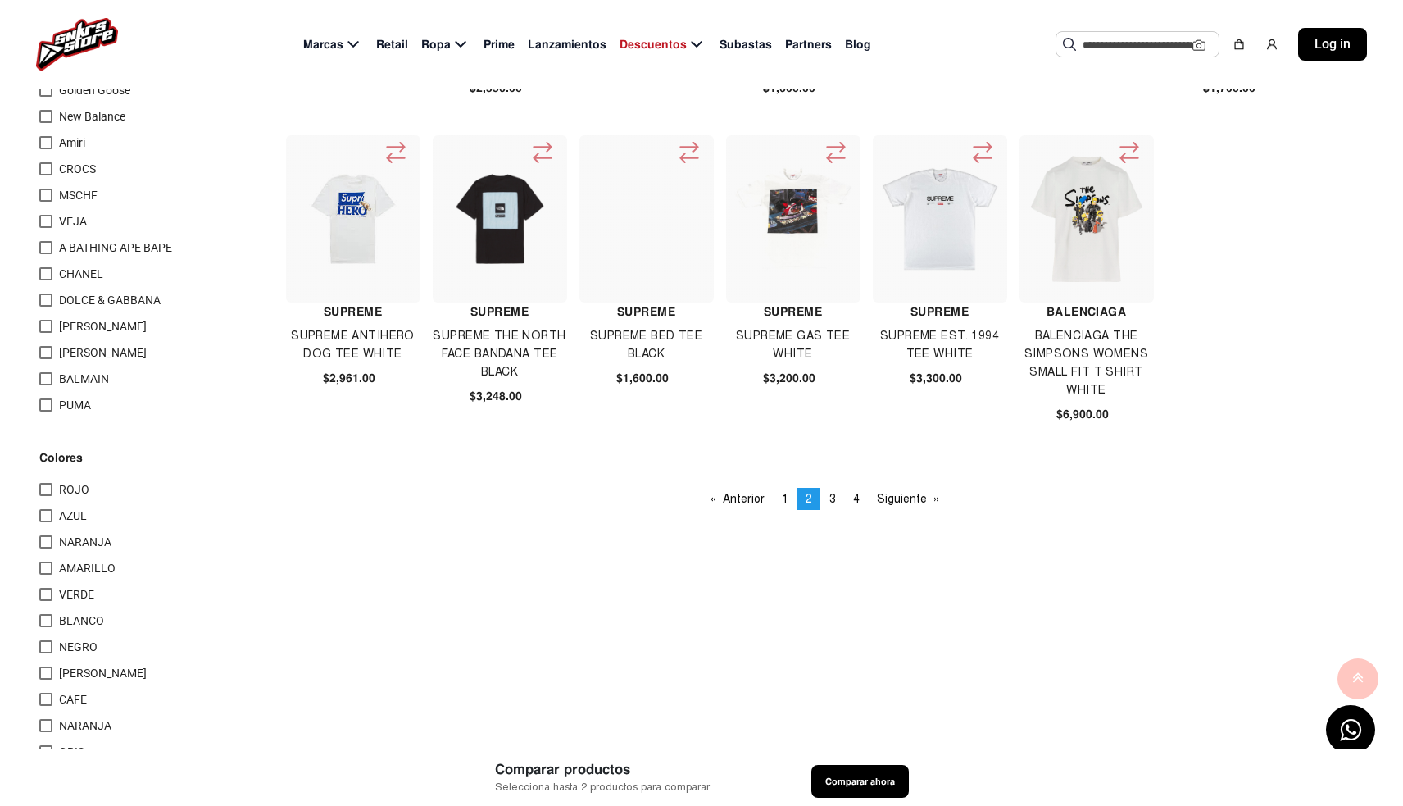
scroll to position [645, 0]
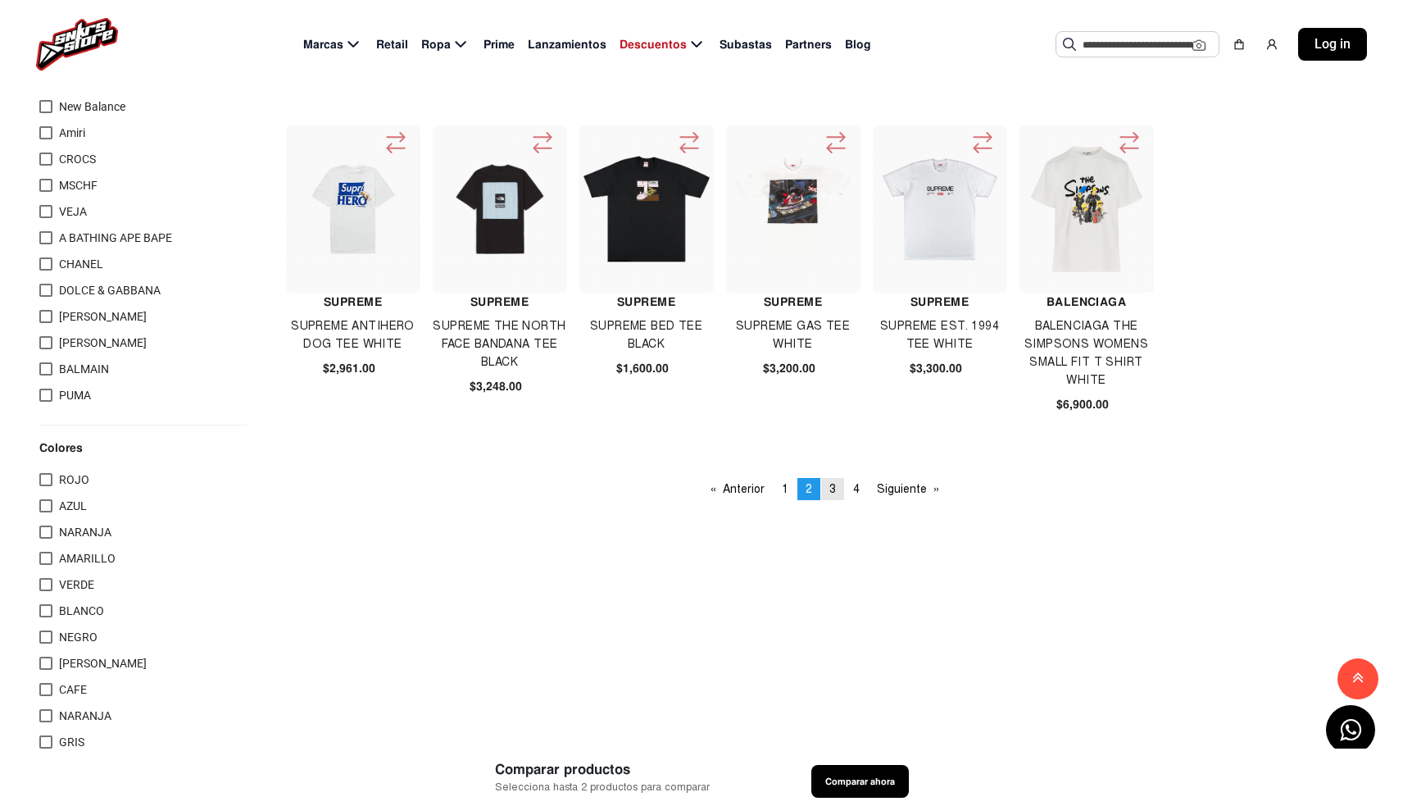
click at [837, 492] on link "page 3" at bounding box center [832, 489] width 23 height 22
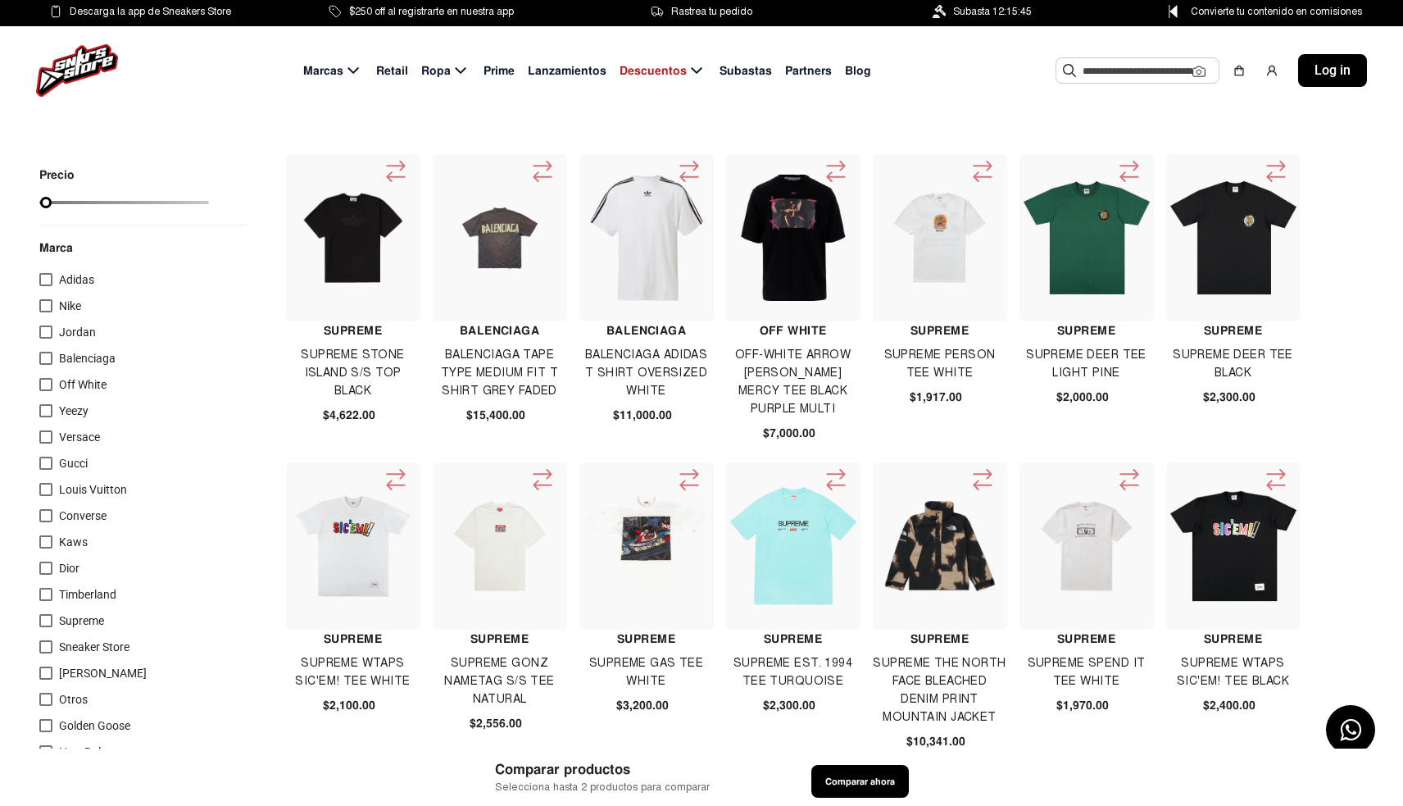
select select
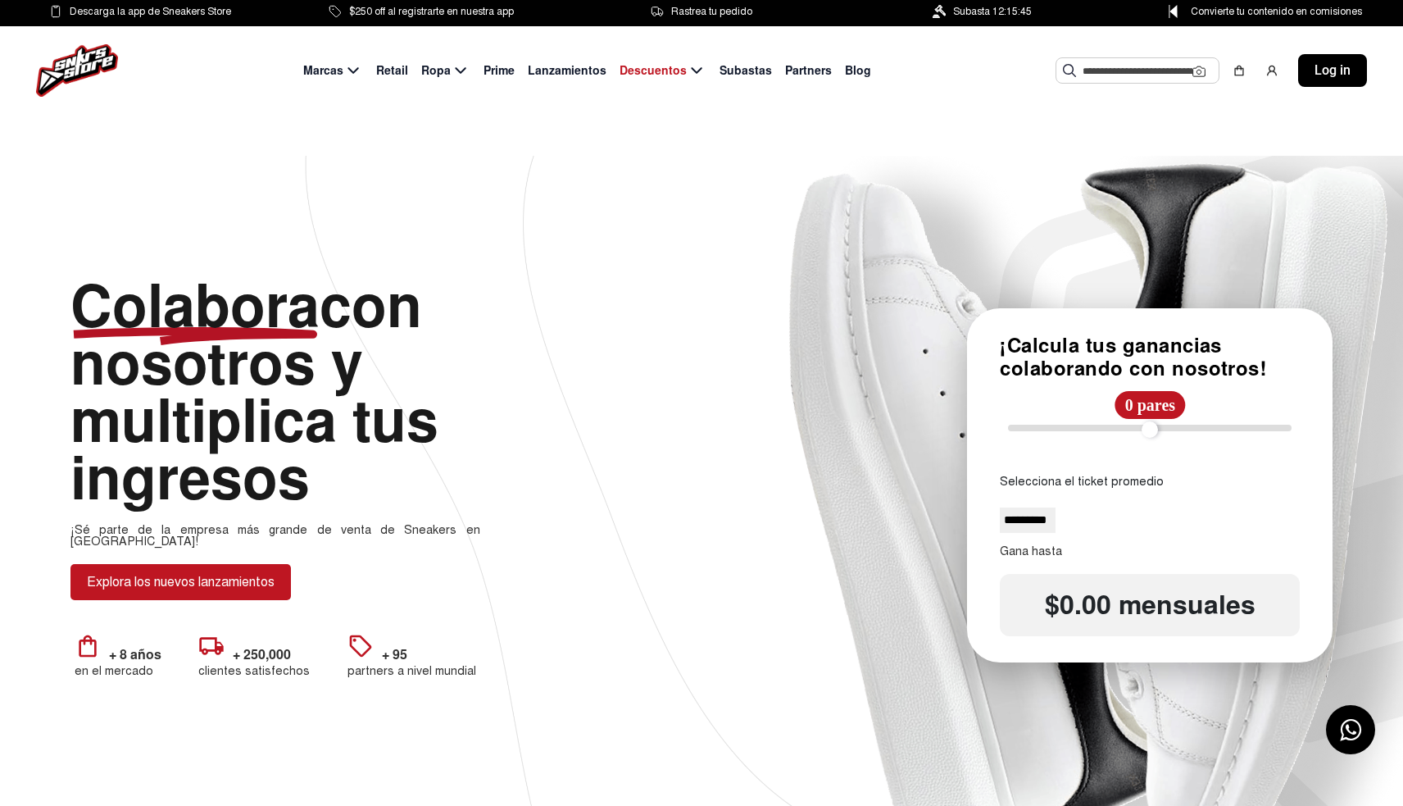
click at [249, 571] on button "Explora los nuevos lanzamientos" at bounding box center [180, 582] width 220 height 36
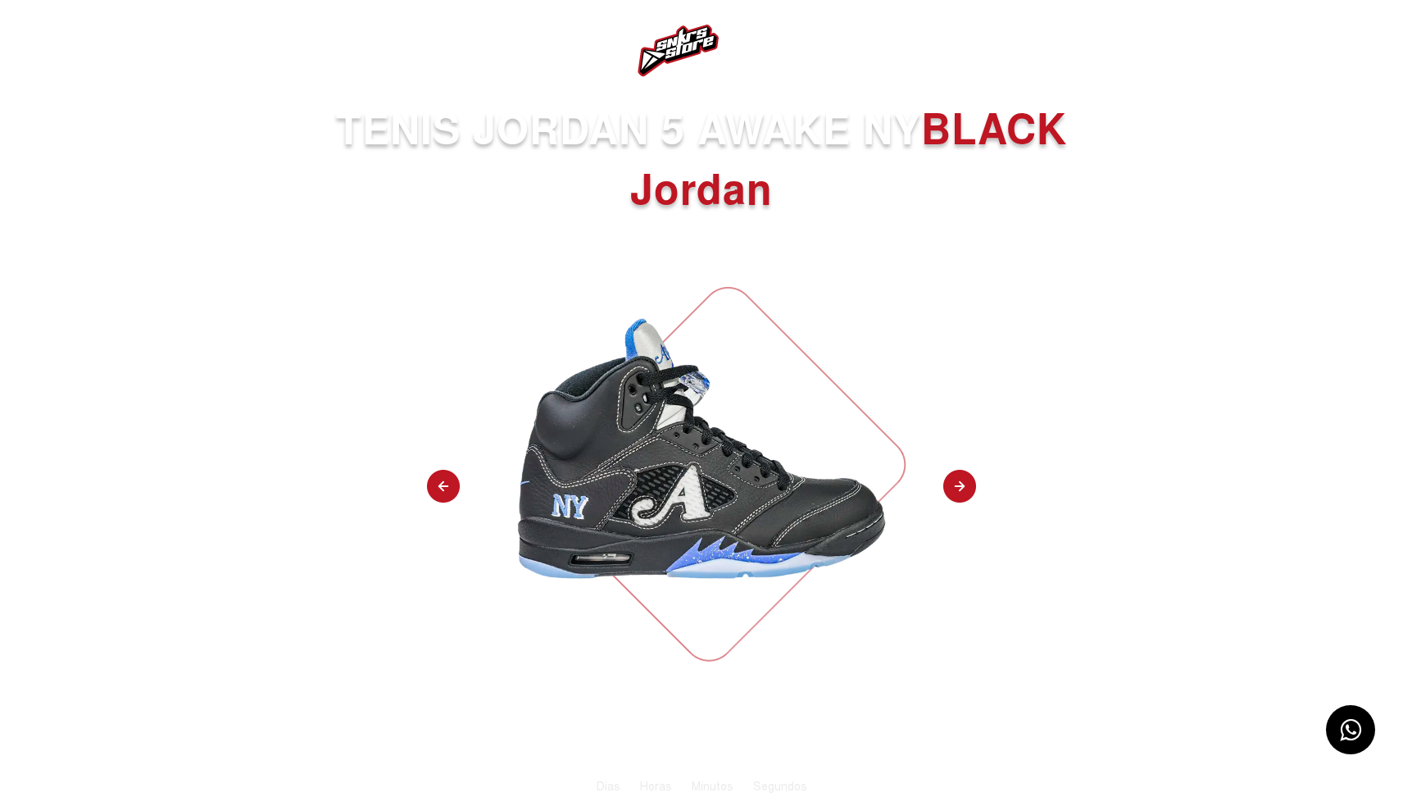
click at [956, 480] on img at bounding box center [959, 487] width 33 height 34
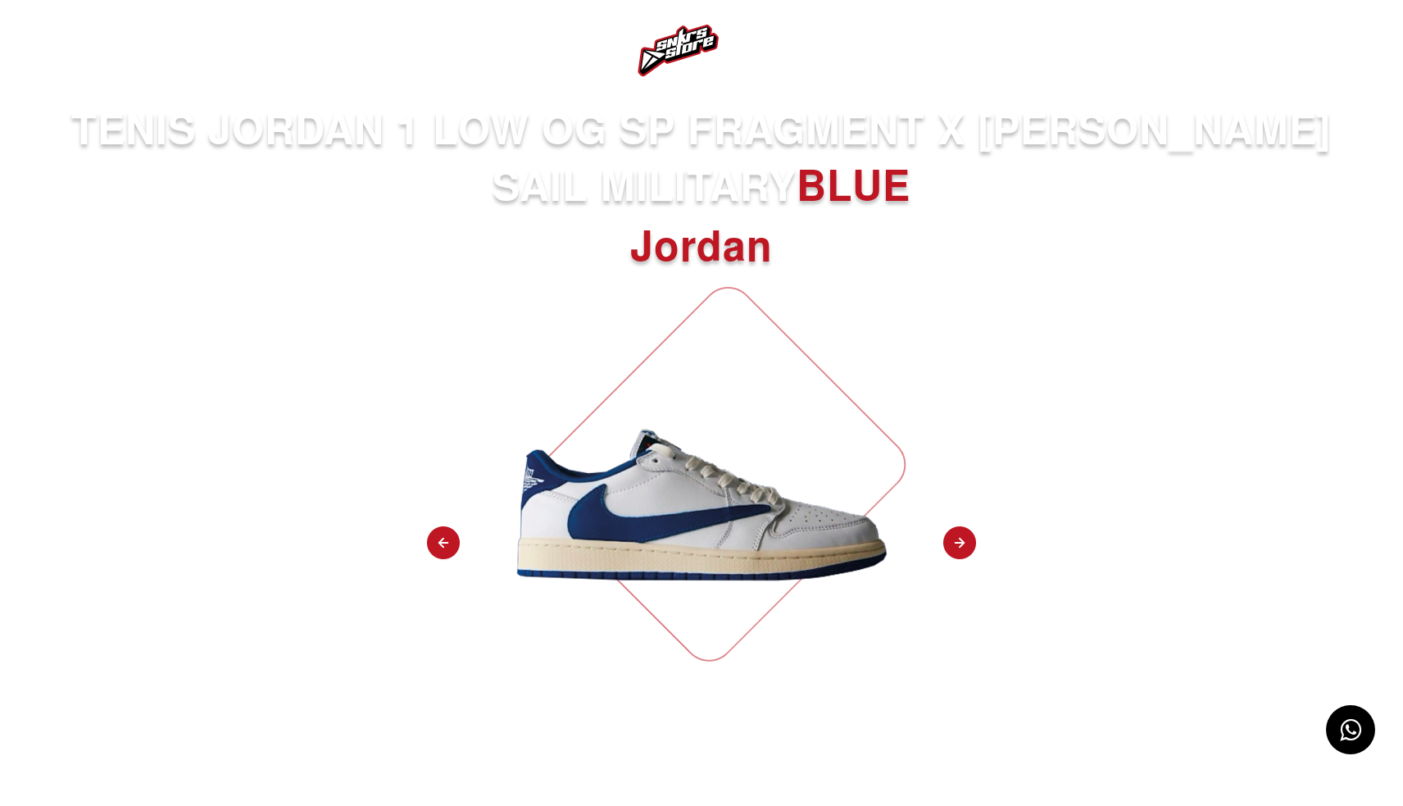
click at [961, 542] on img at bounding box center [959, 543] width 33 height 34
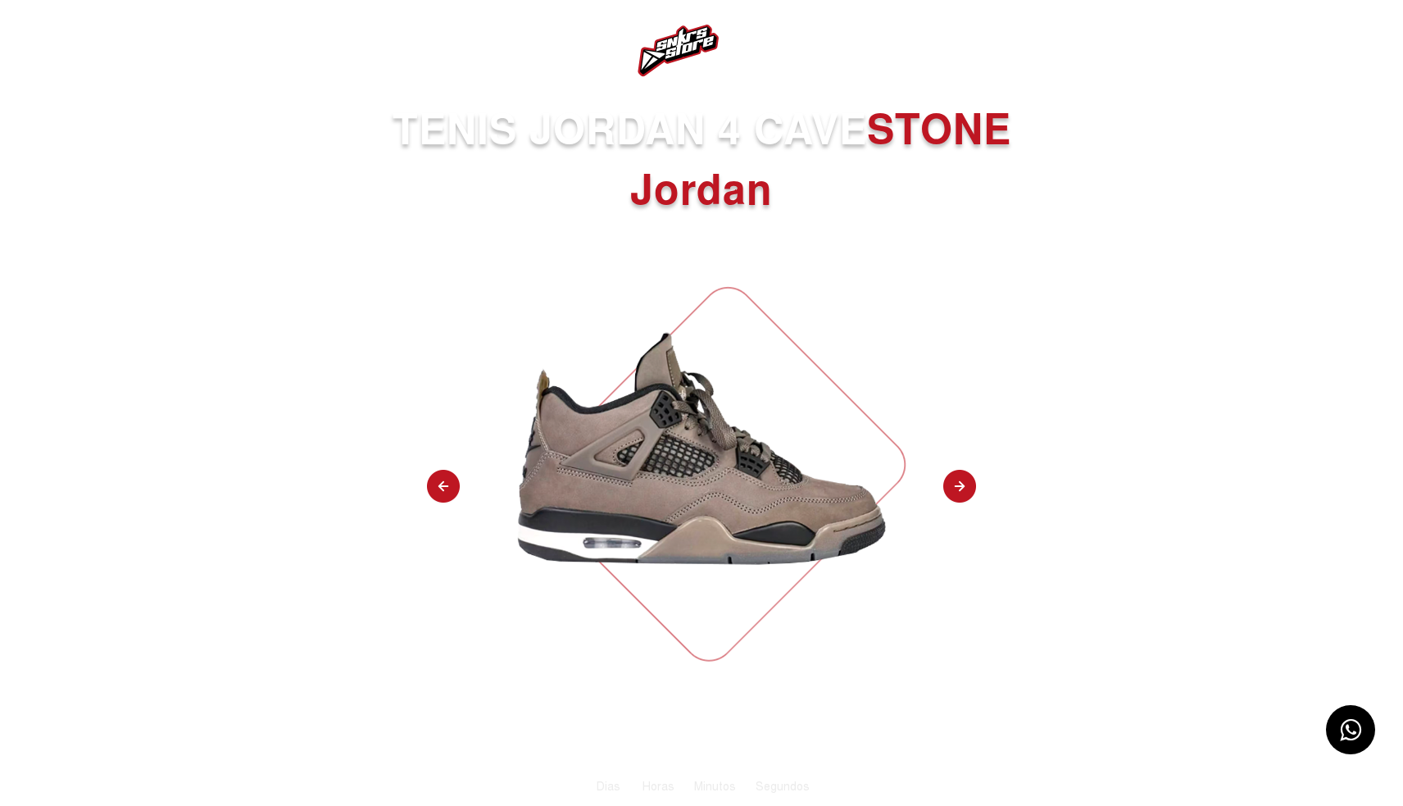
click at [955, 493] on img at bounding box center [959, 487] width 33 height 34
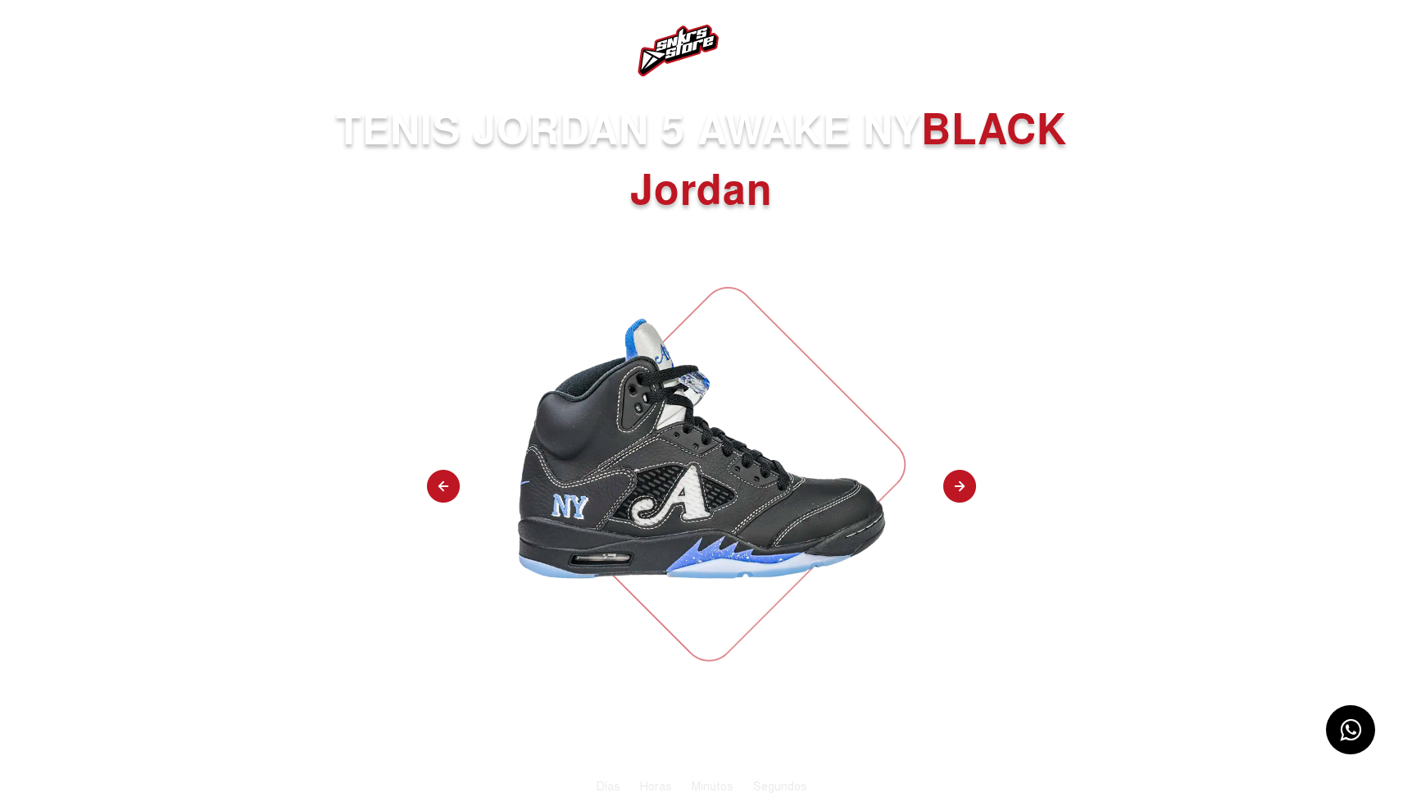
click at [955, 493] on img at bounding box center [959, 487] width 33 height 34
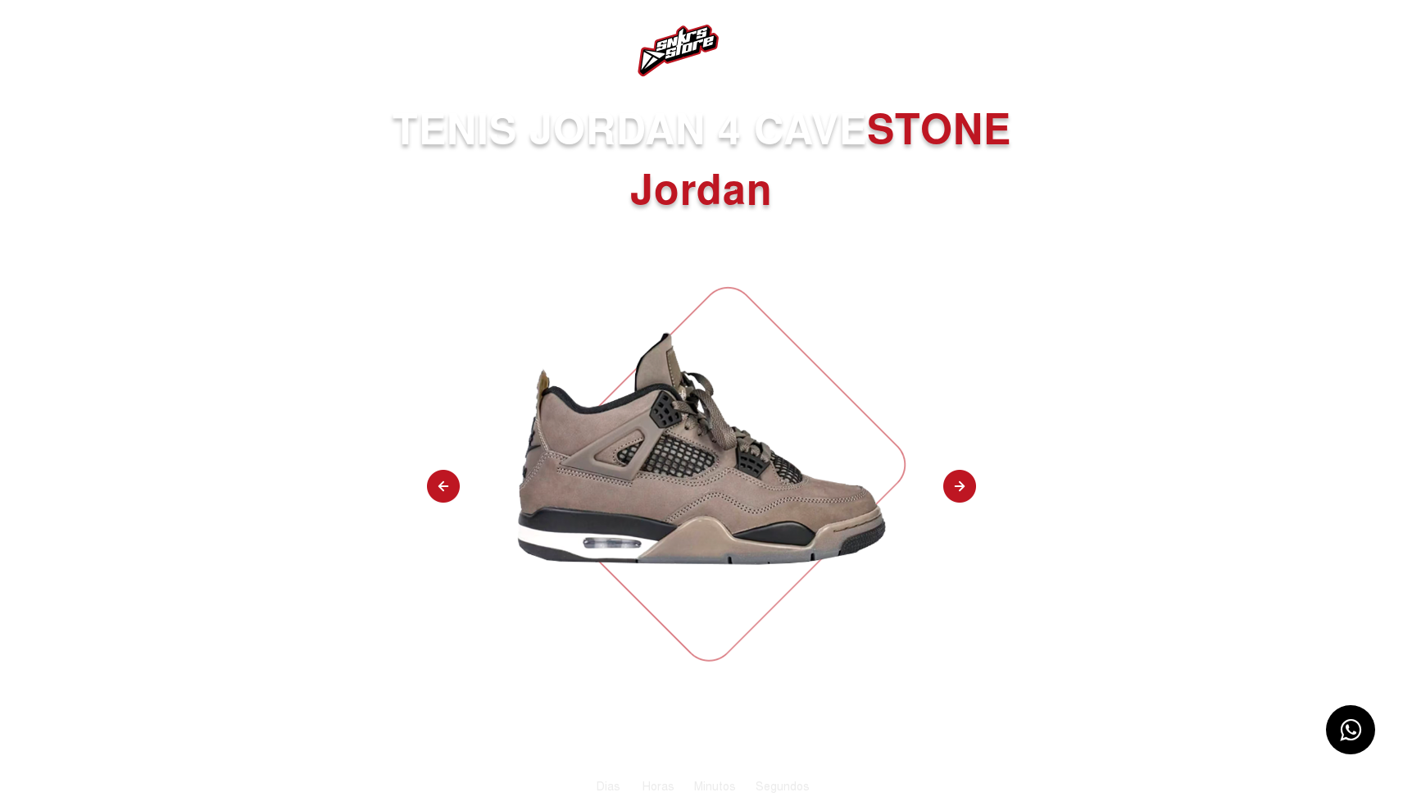
click at [955, 493] on img at bounding box center [959, 487] width 33 height 34
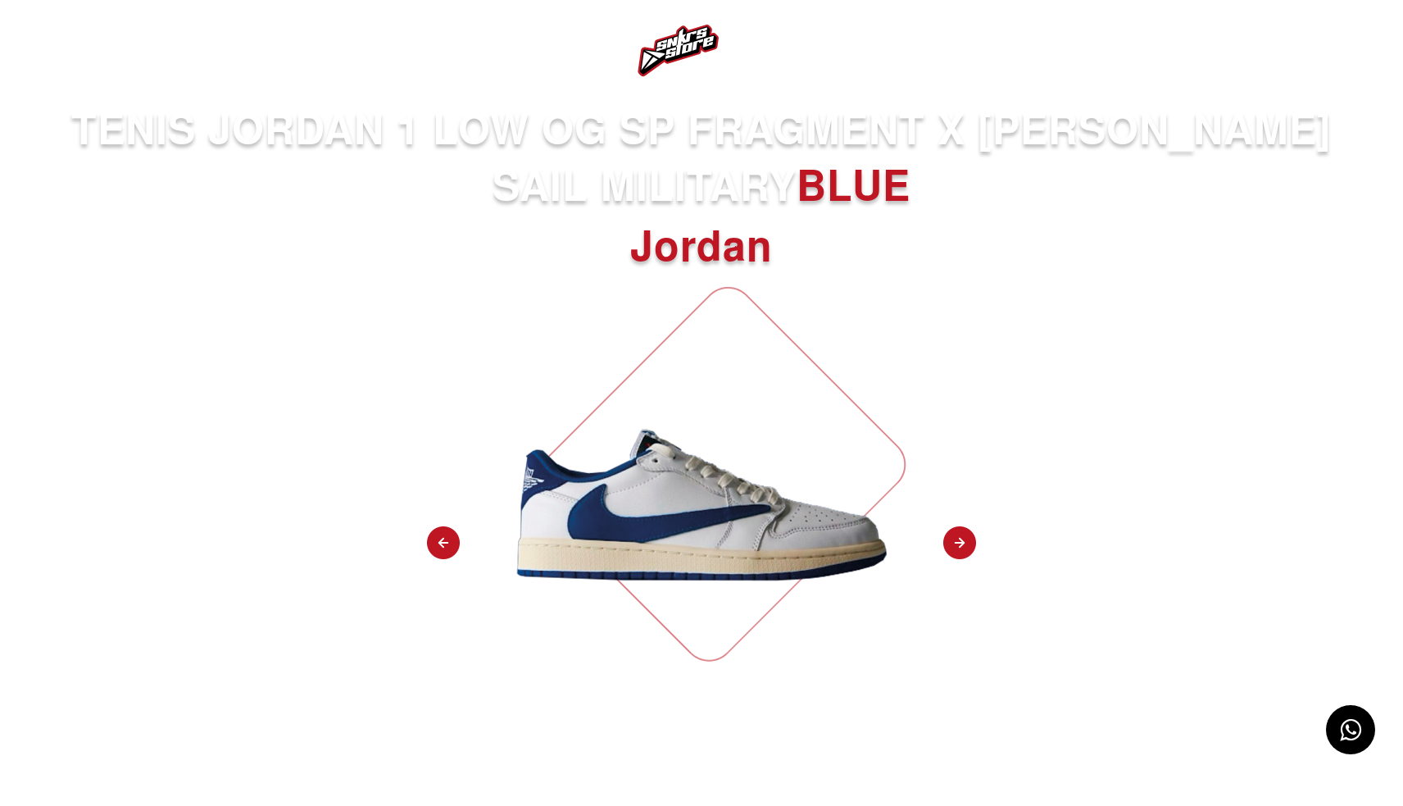
click at [954, 544] on img at bounding box center [959, 543] width 33 height 34
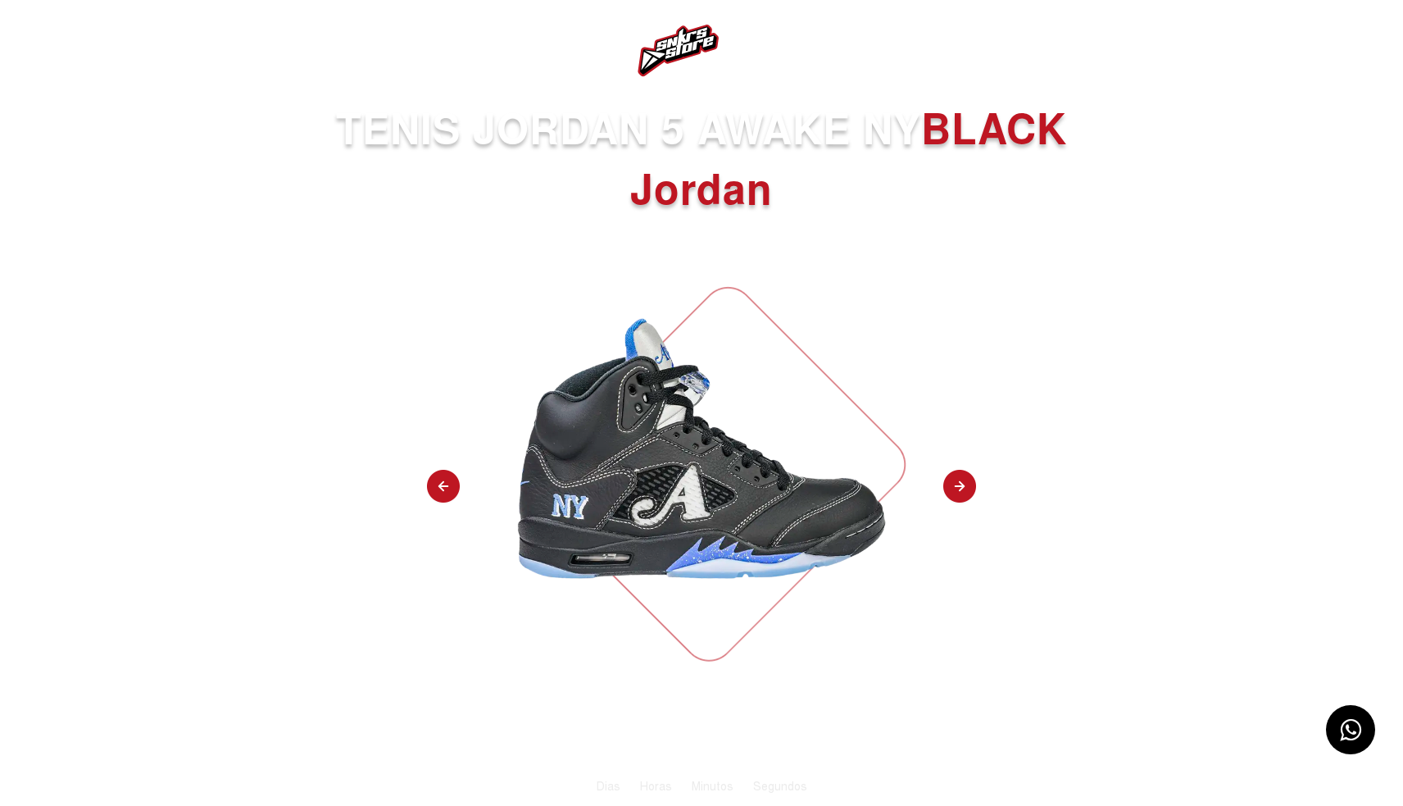
click at [957, 492] on img at bounding box center [959, 487] width 33 height 34
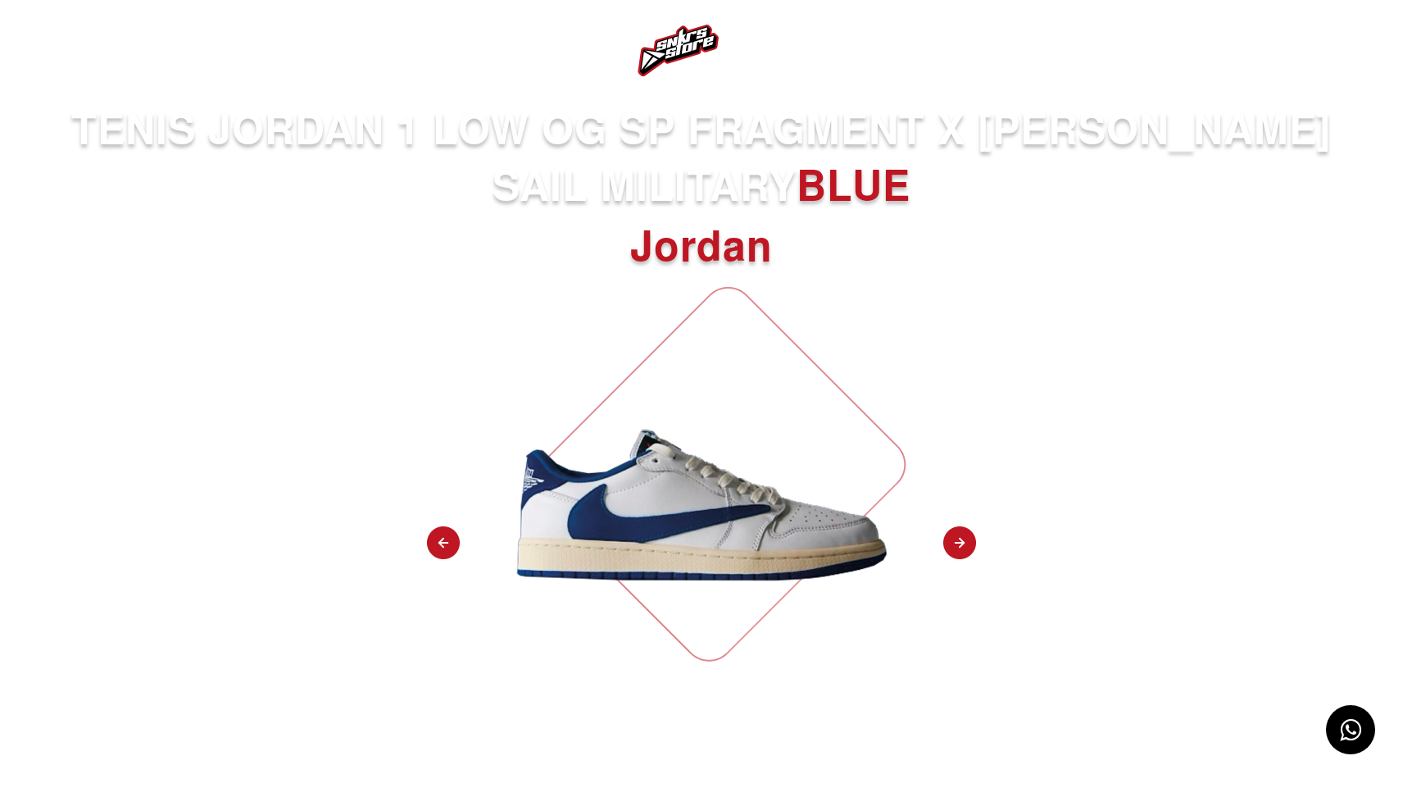
click at [957, 547] on img at bounding box center [959, 543] width 33 height 34
select select "**"
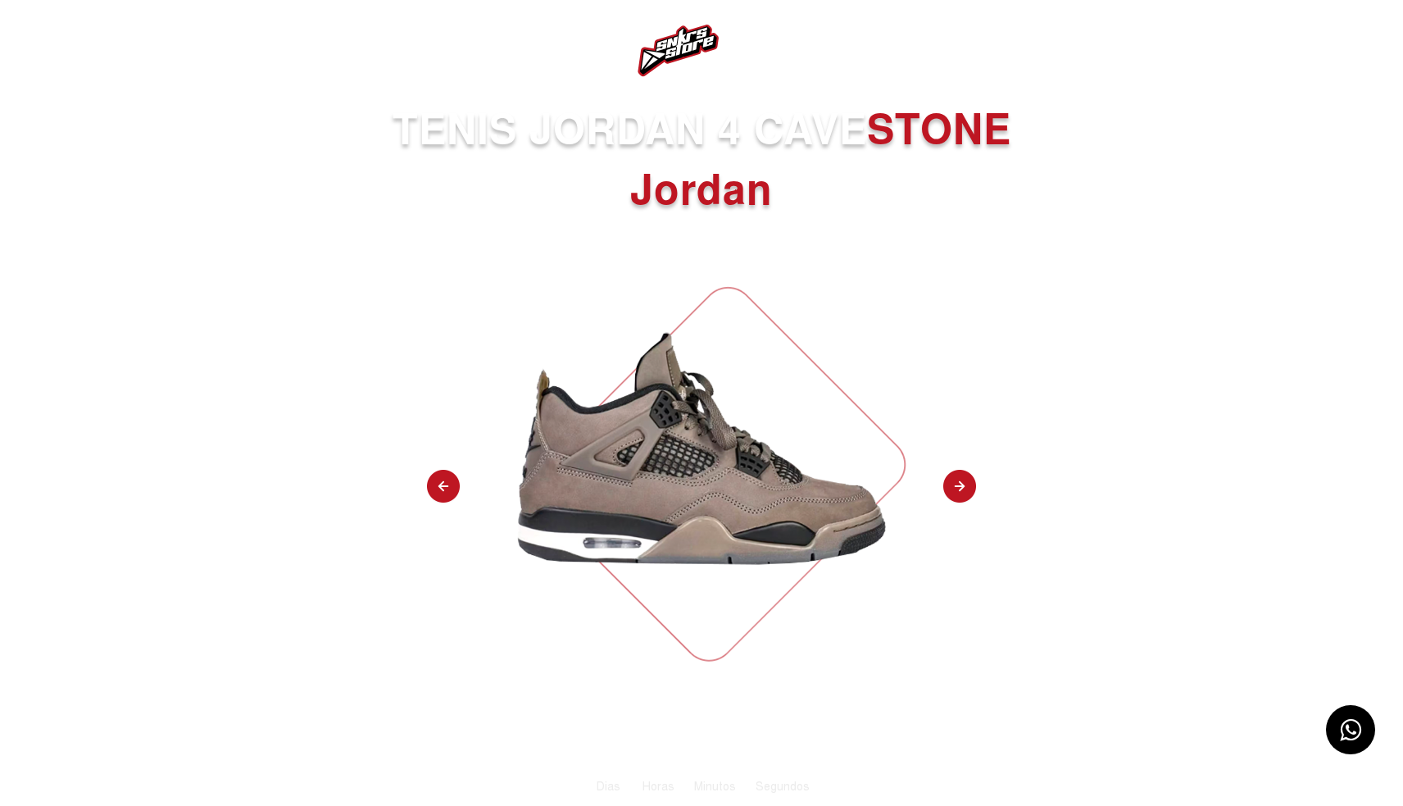
click at [43, 53] on img at bounding box center [43, 51] width 20 height 20
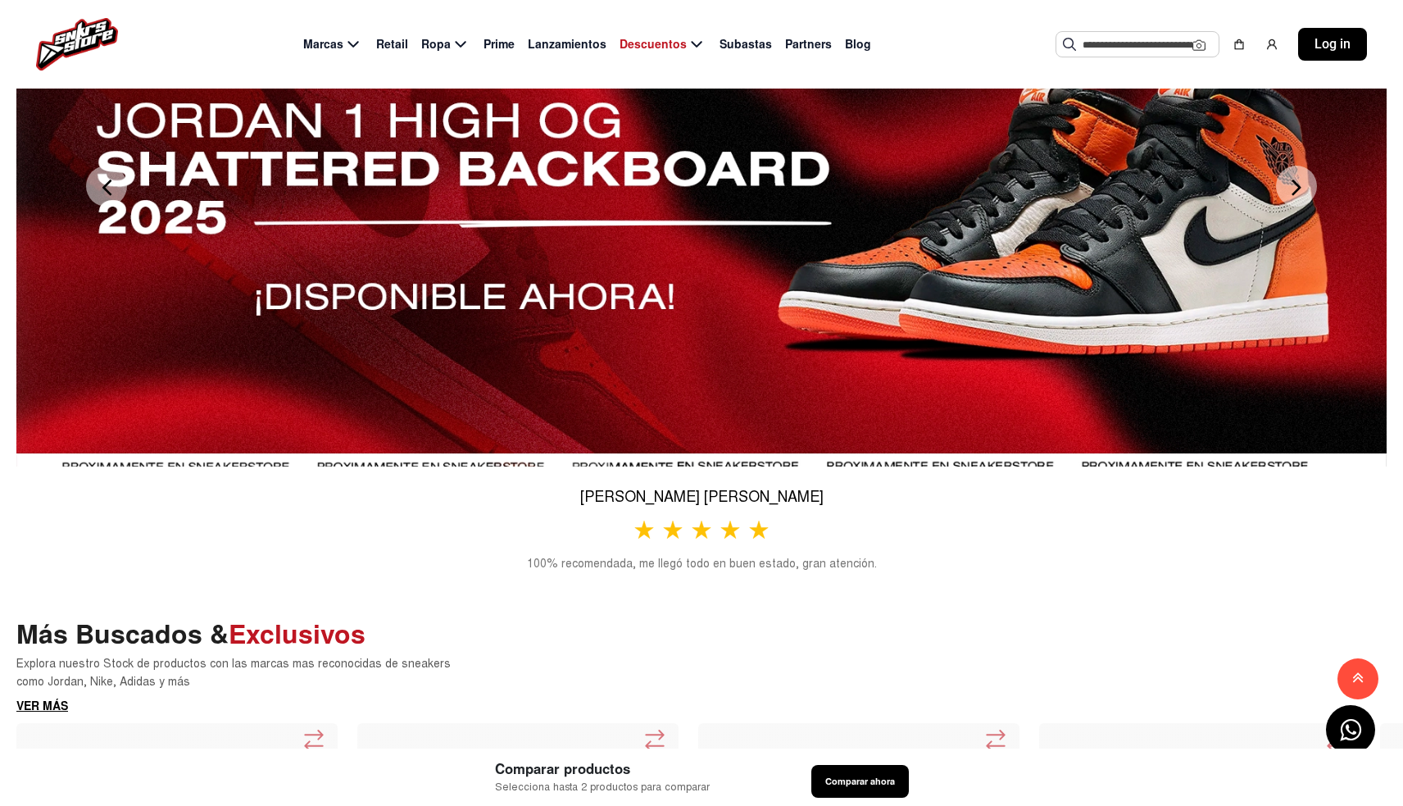
scroll to position [620, 2]
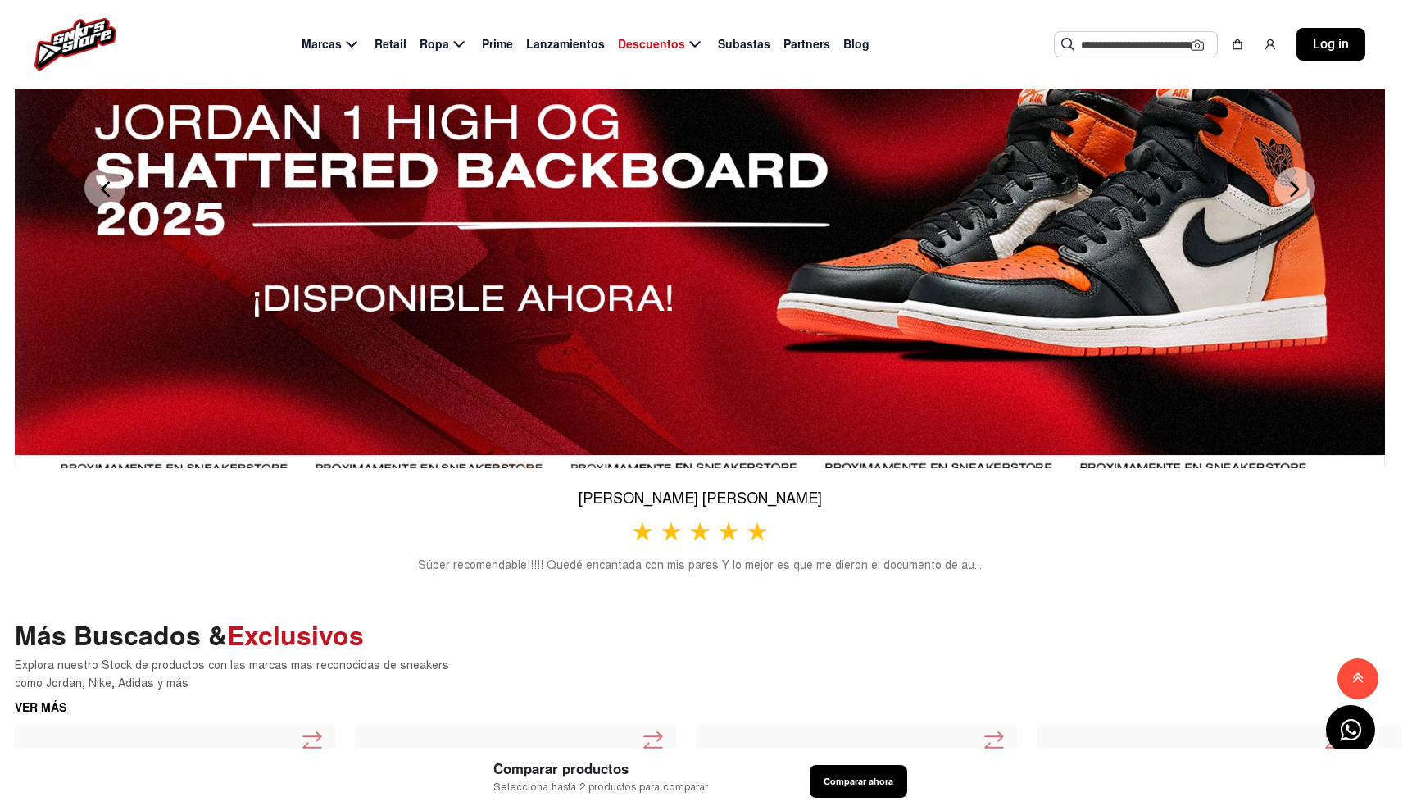
click at [1295, 208] on button "Next" at bounding box center [1295, 187] width 41 height 41
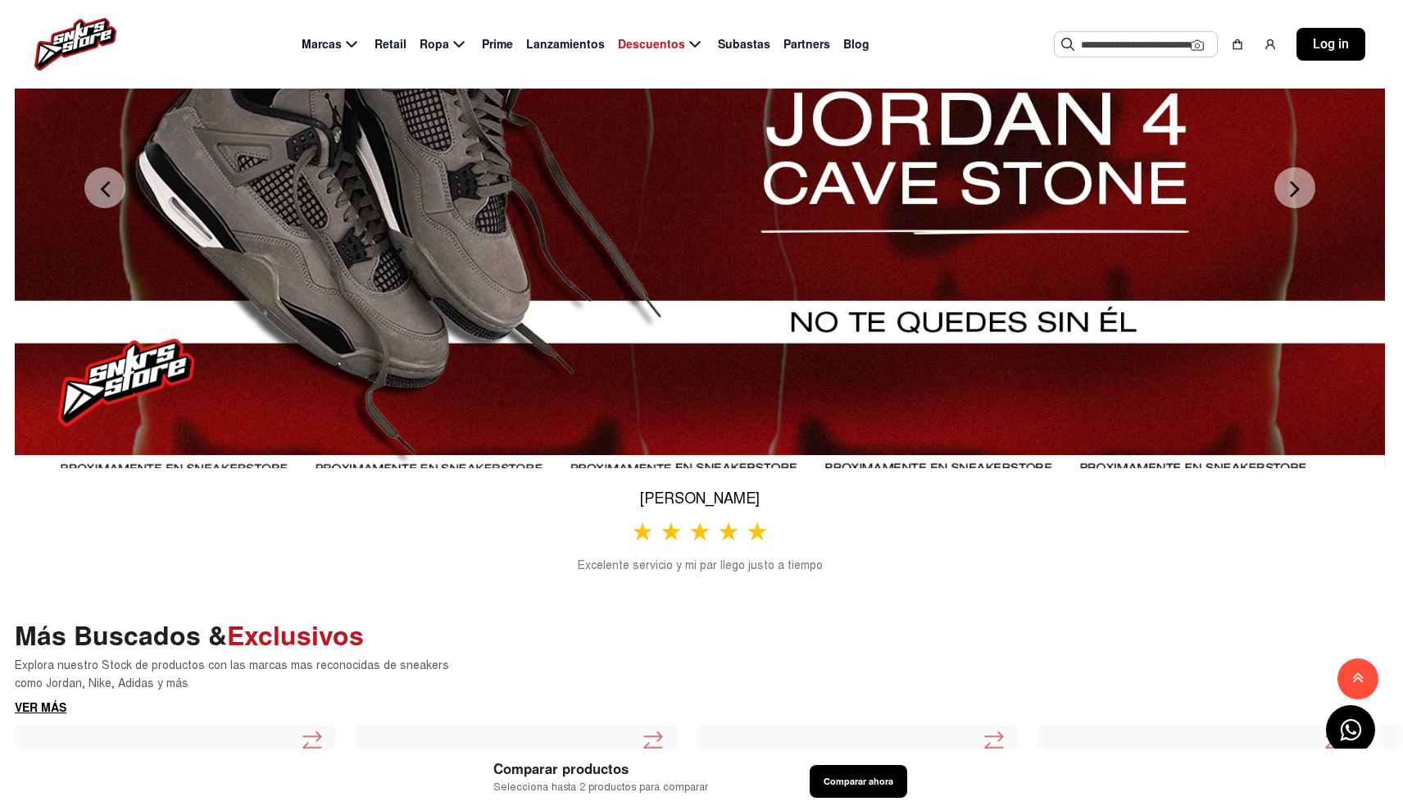
click at [1295, 208] on button "Next" at bounding box center [1295, 187] width 41 height 41
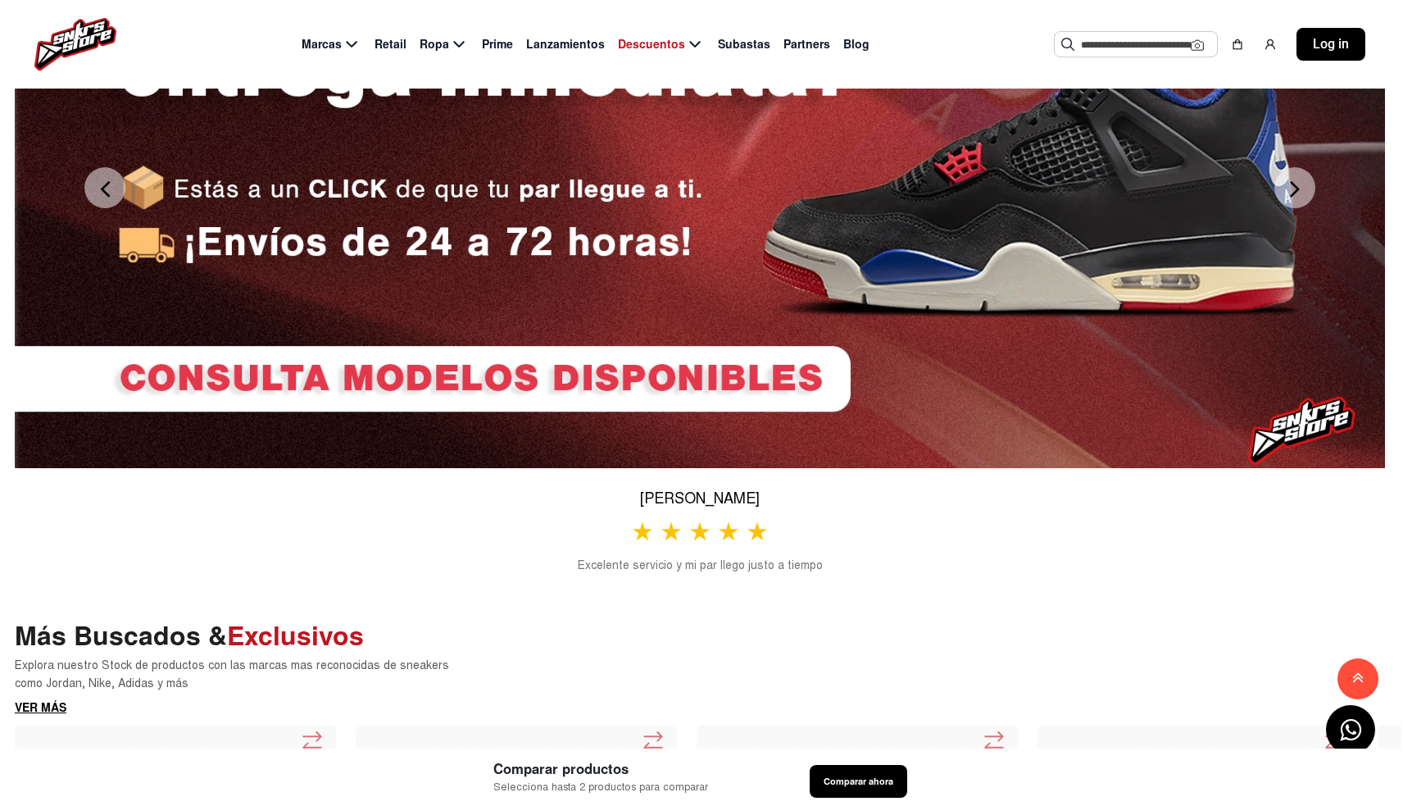
click at [1295, 208] on button "Next" at bounding box center [1295, 187] width 41 height 41
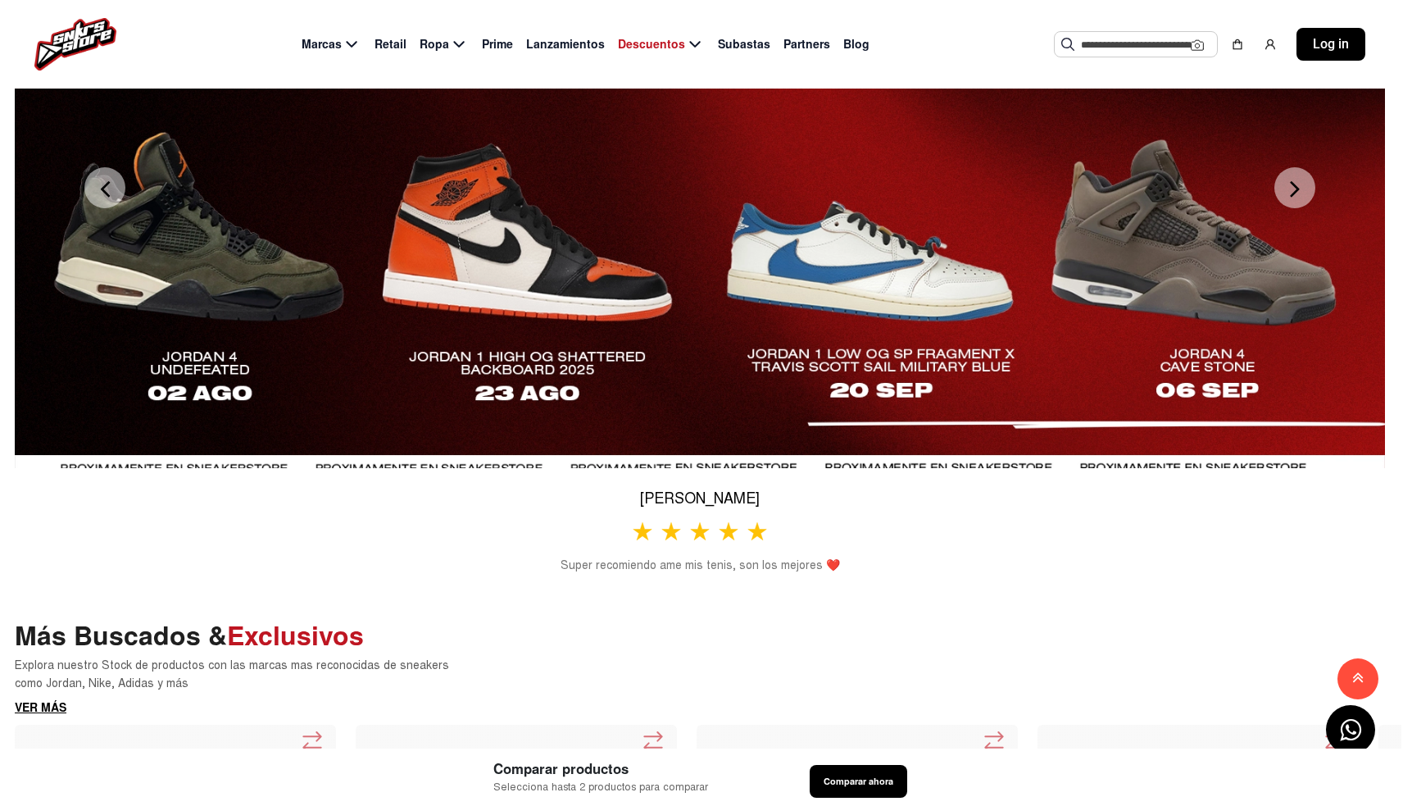
click at [104, 208] on button "Previous" at bounding box center [104, 187] width 41 height 41
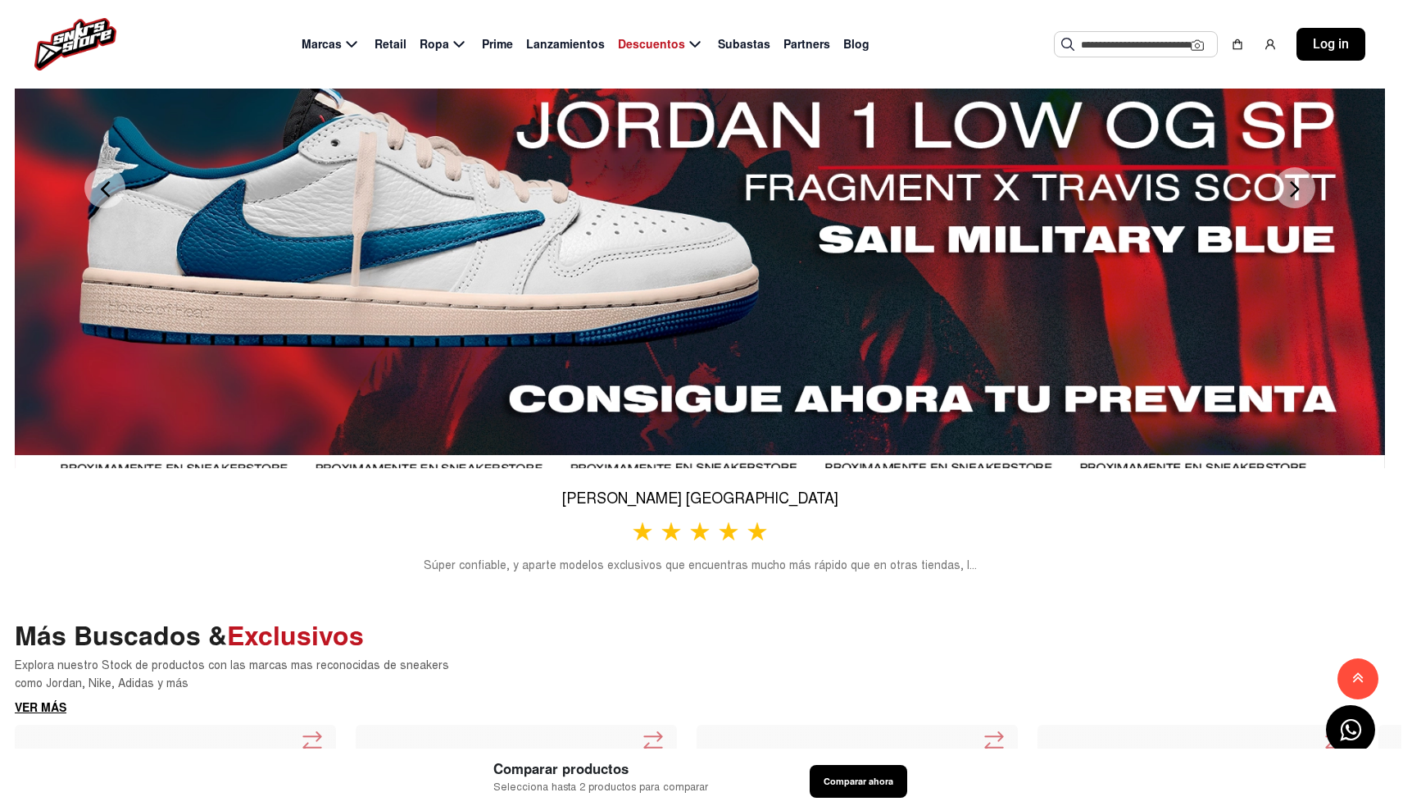
click at [1293, 208] on button "Next" at bounding box center [1295, 187] width 41 height 41
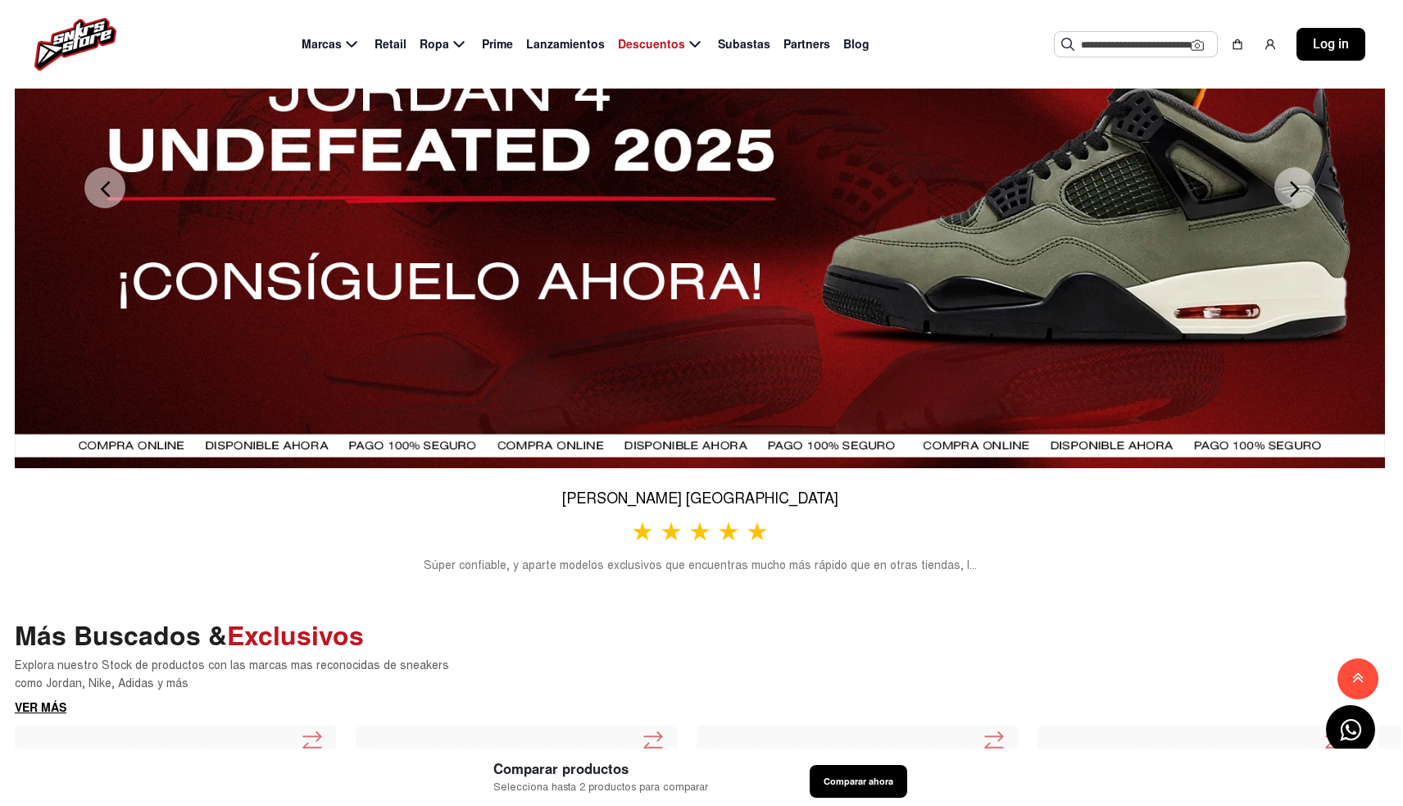
click at [1293, 208] on button "Next" at bounding box center [1295, 187] width 41 height 41
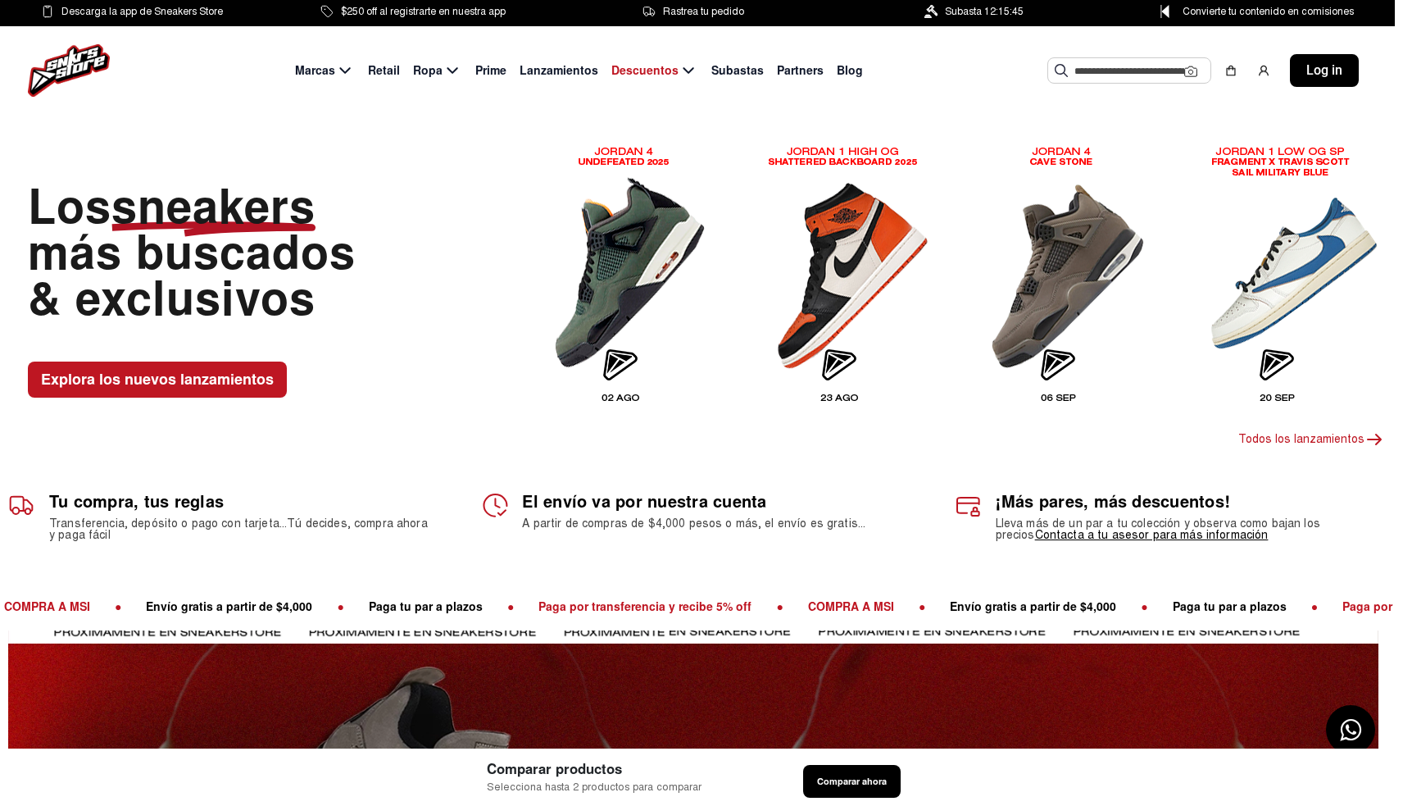
scroll to position [0, 8]
click at [983, 9] on span "Subasta 12:15:45" at bounding box center [984, 11] width 79 height 18
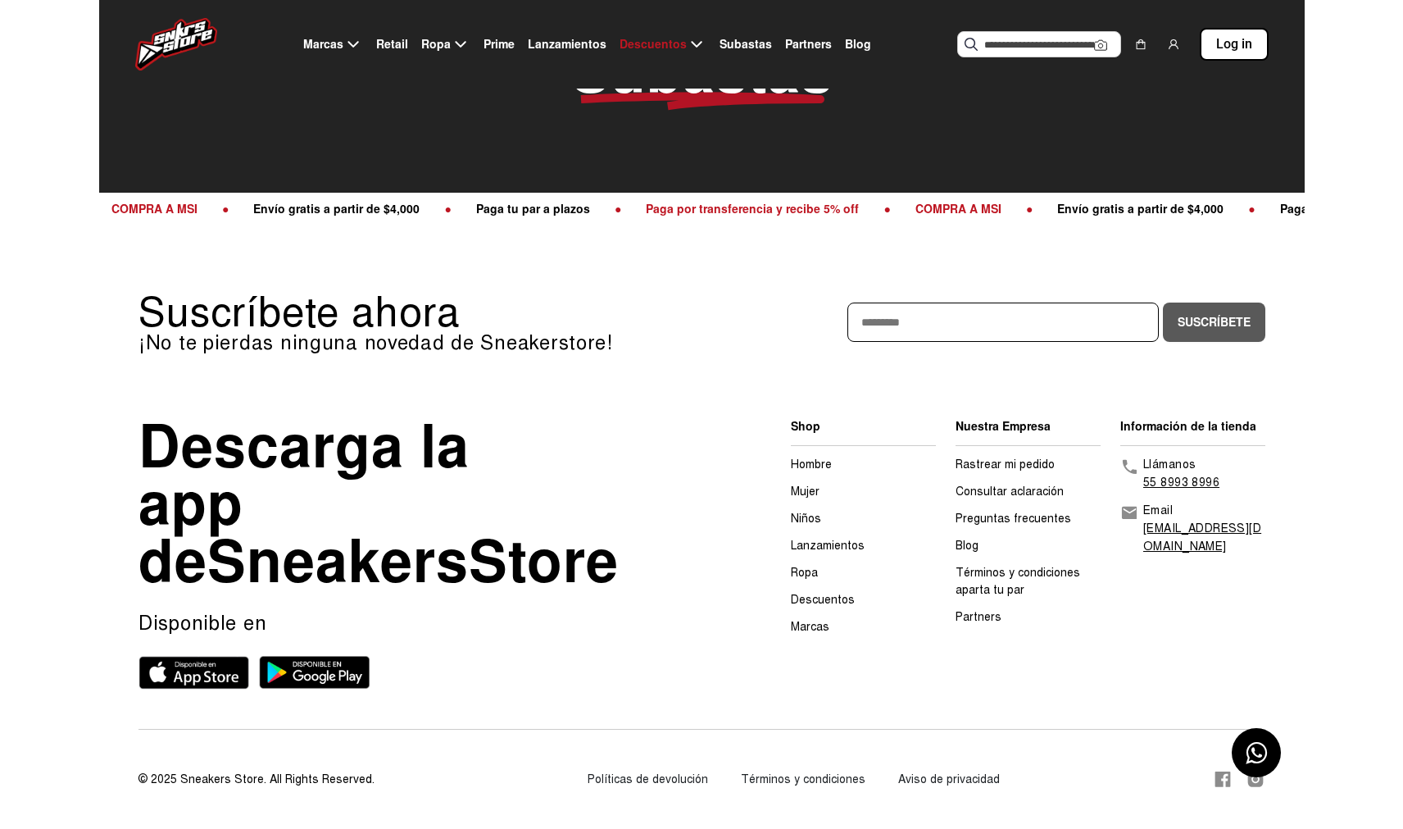
scroll to position [168, 0]
